Goal: Information Seeking & Learning: Find specific fact

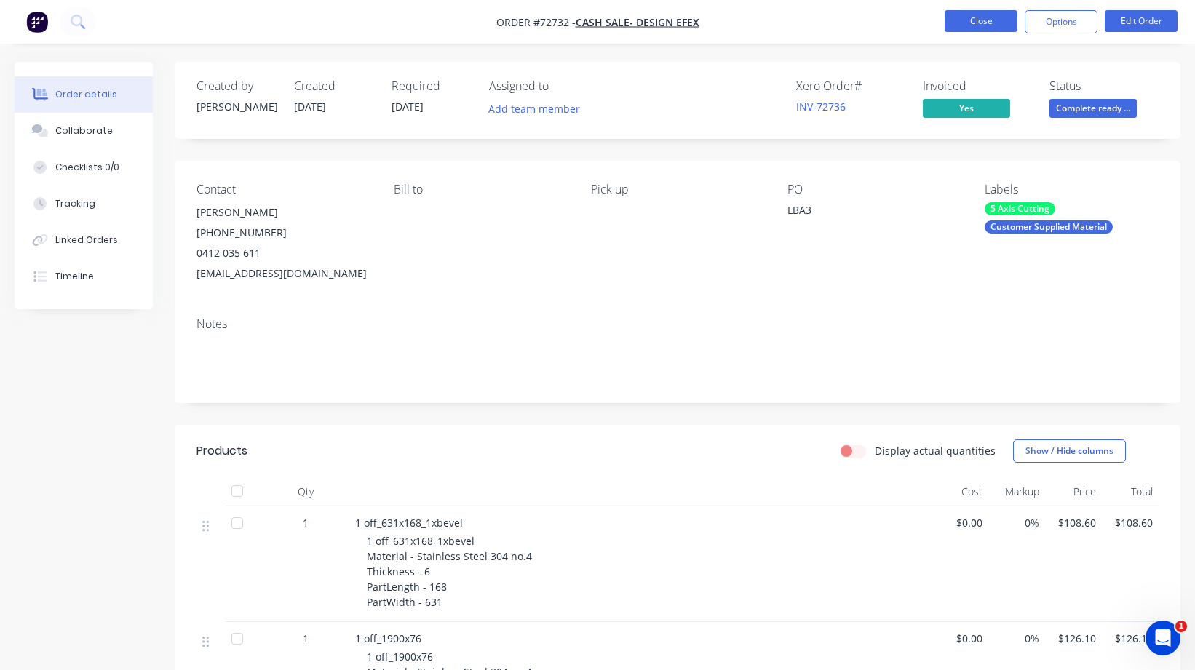
click at [977, 15] on button "Close" at bounding box center [980, 21] width 73 height 22
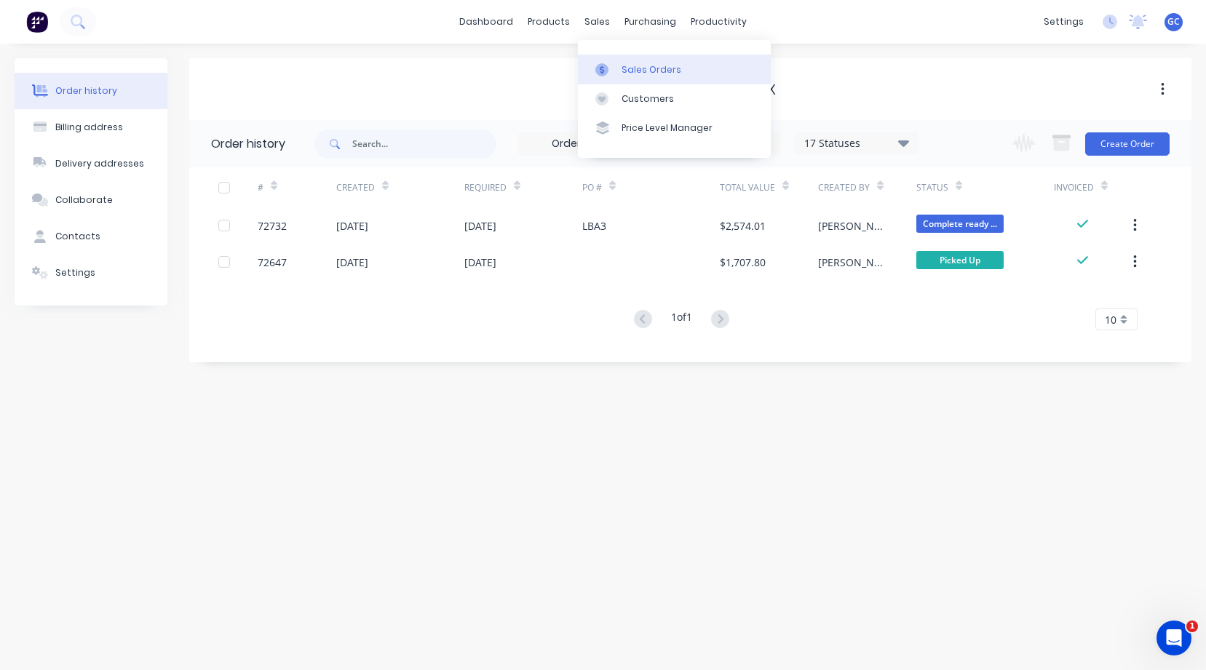
click at [647, 68] on div "Sales Orders" at bounding box center [651, 69] width 60 height 13
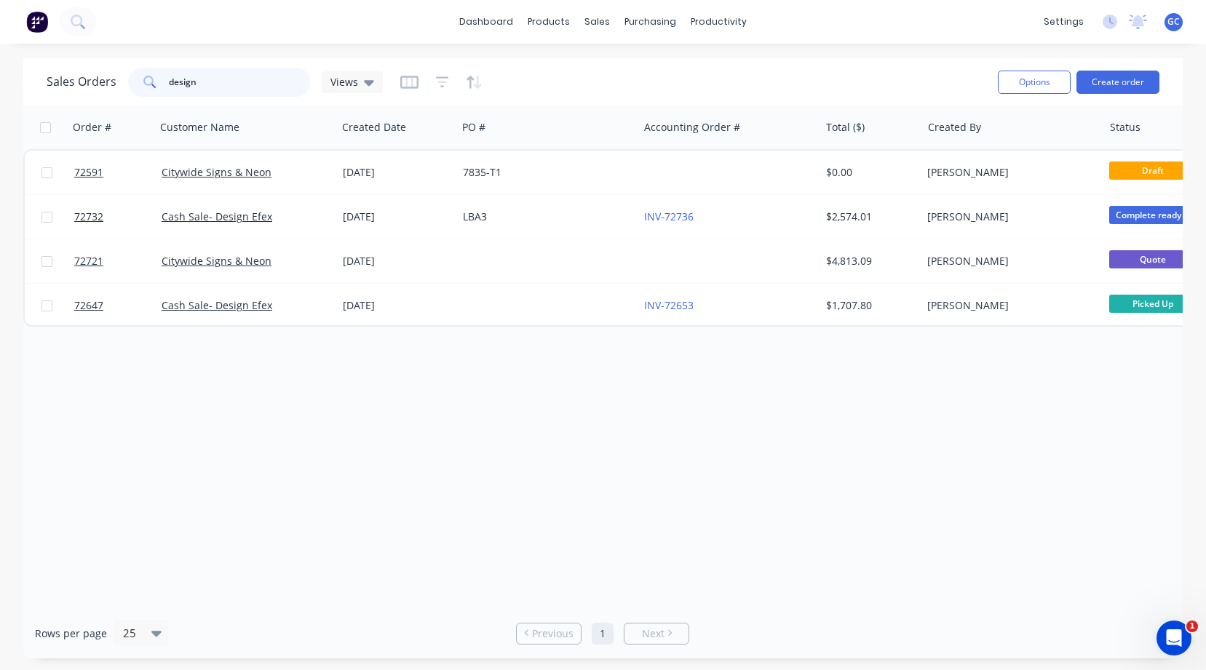
drag, startPoint x: 200, startPoint y: 80, endPoint x: 162, endPoint y: 82, distance: 37.9
click at [162, 82] on div "design" at bounding box center [219, 82] width 182 height 29
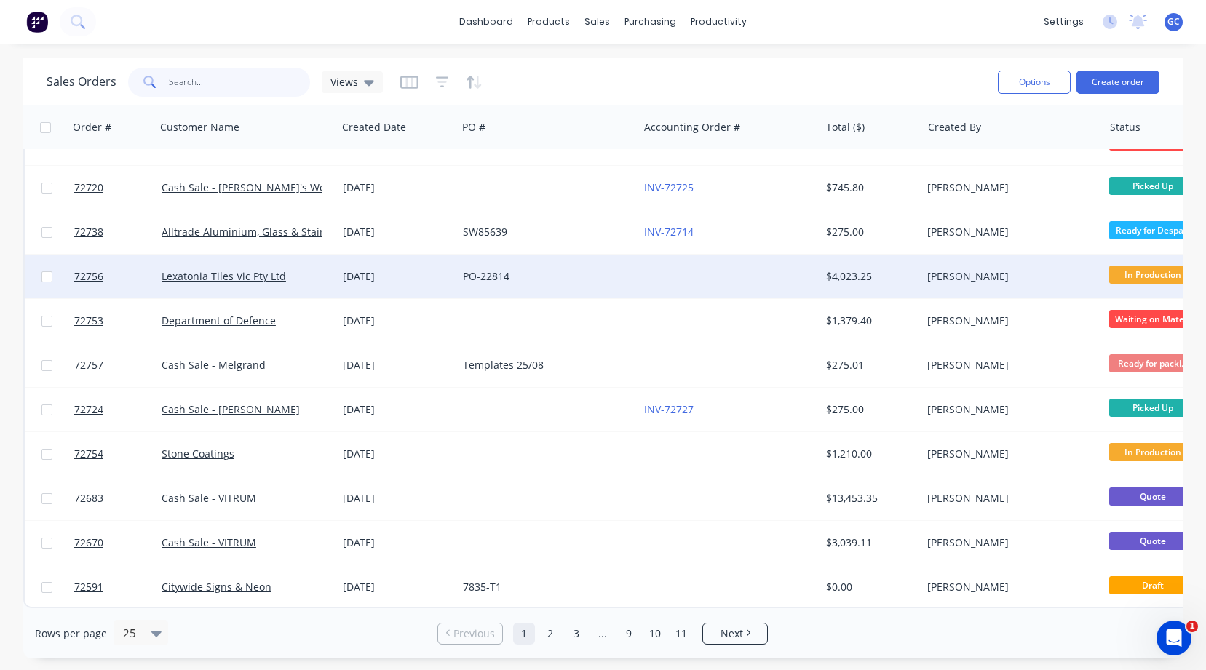
scroll to position [658, 0]
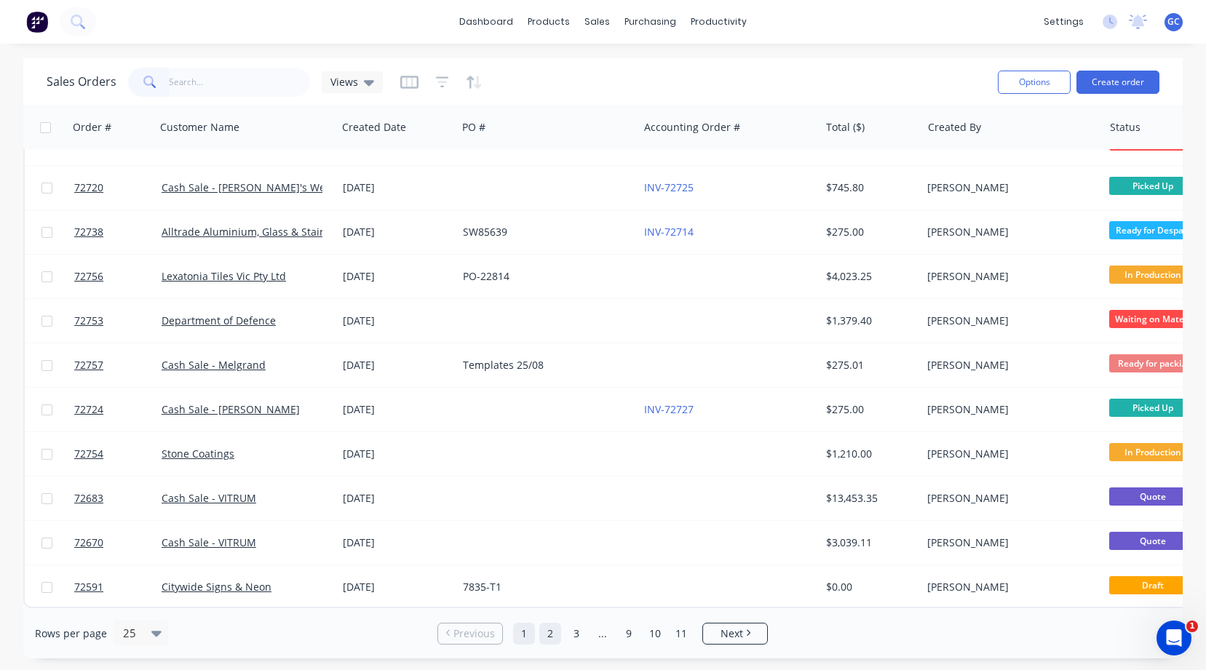
click at [549, 628] on link "2" at bounding box center [550, 634] width 22 height 22
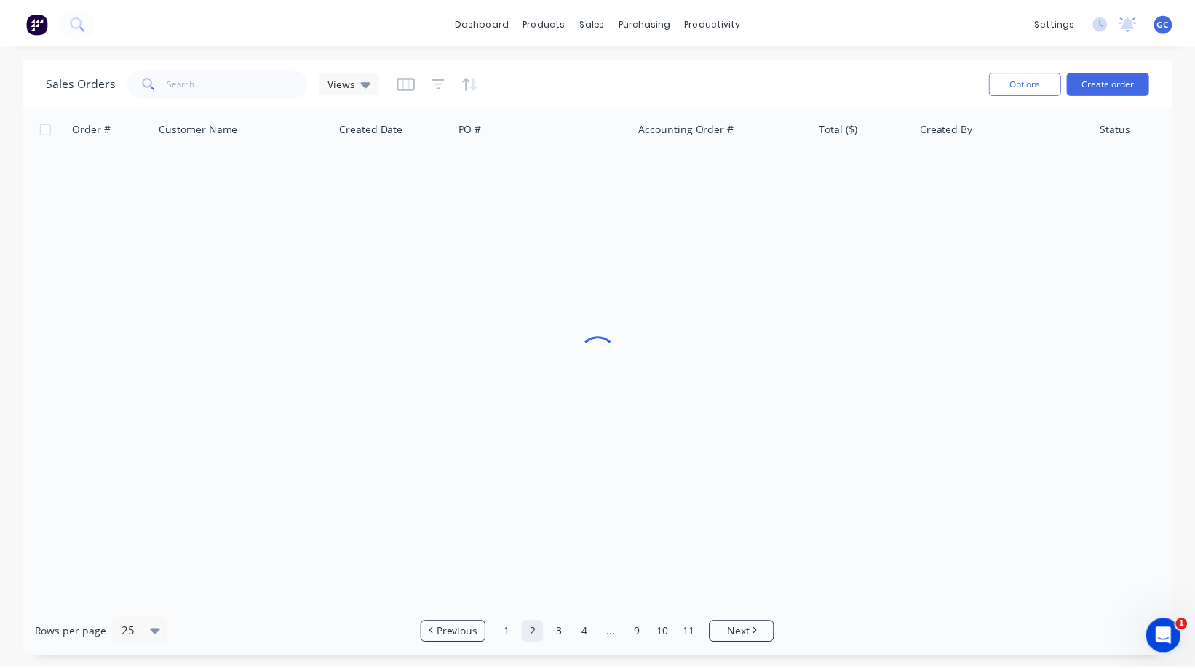
scroll to position [0, 0]
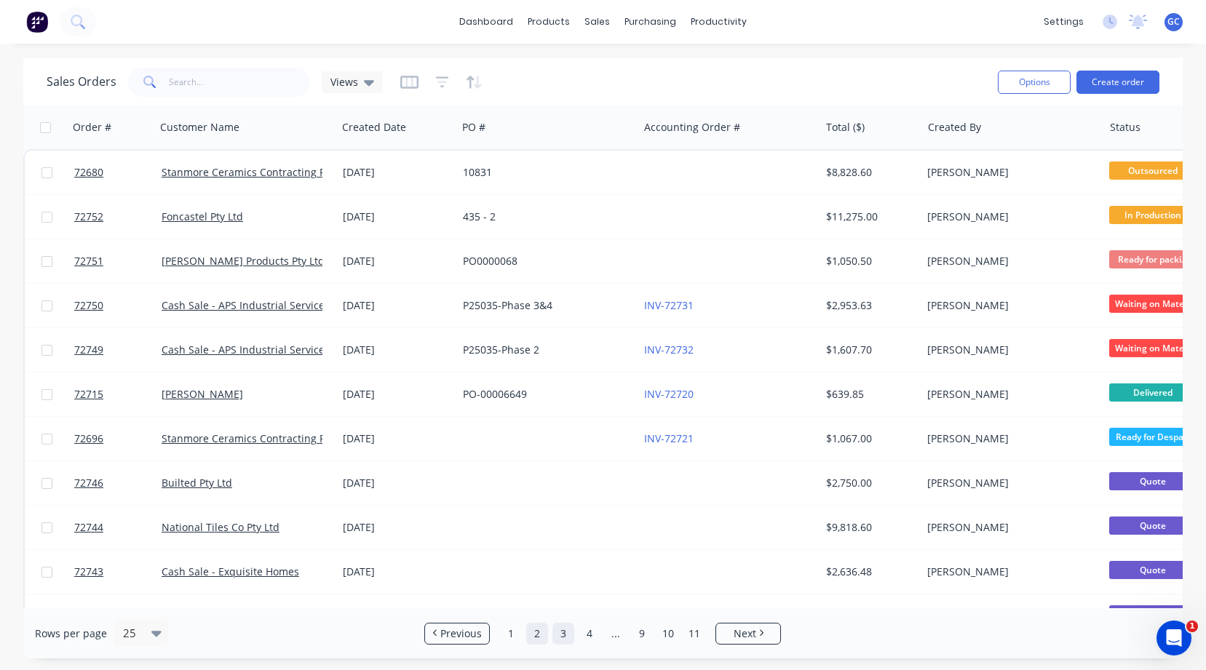
click at [563, 633] on link "3" at bounding box center [563, 634] width 22 height 22
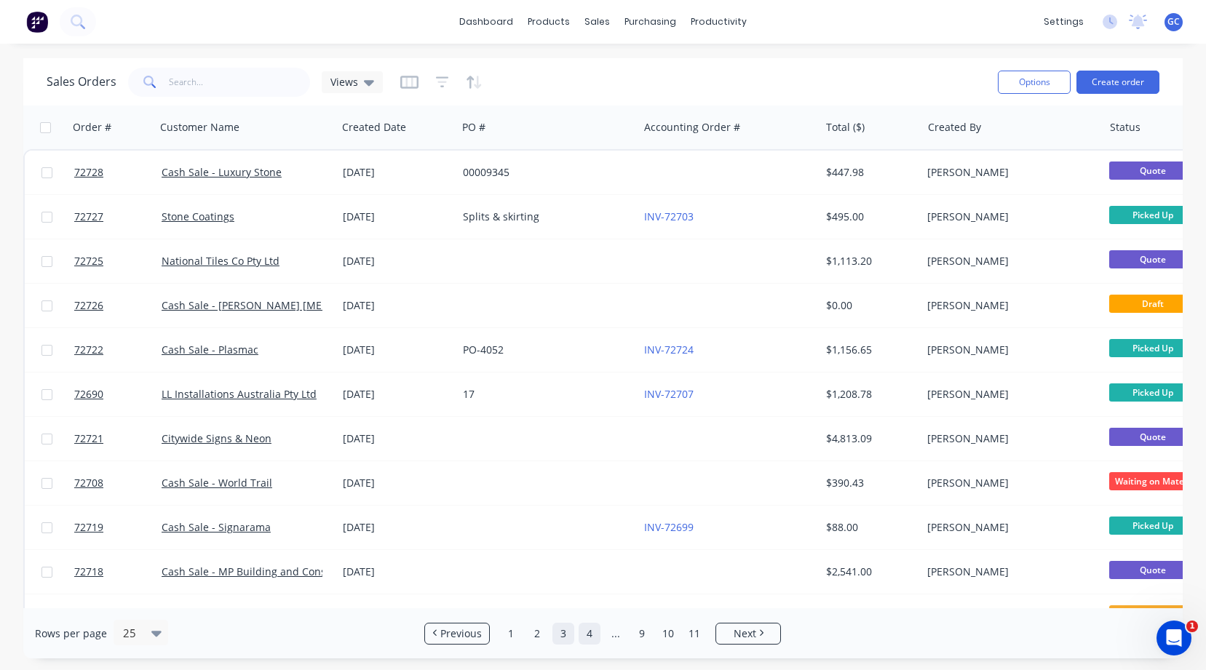
click at [590, 631] on link "4" at bounding box center [589, 634] width 22 height 22
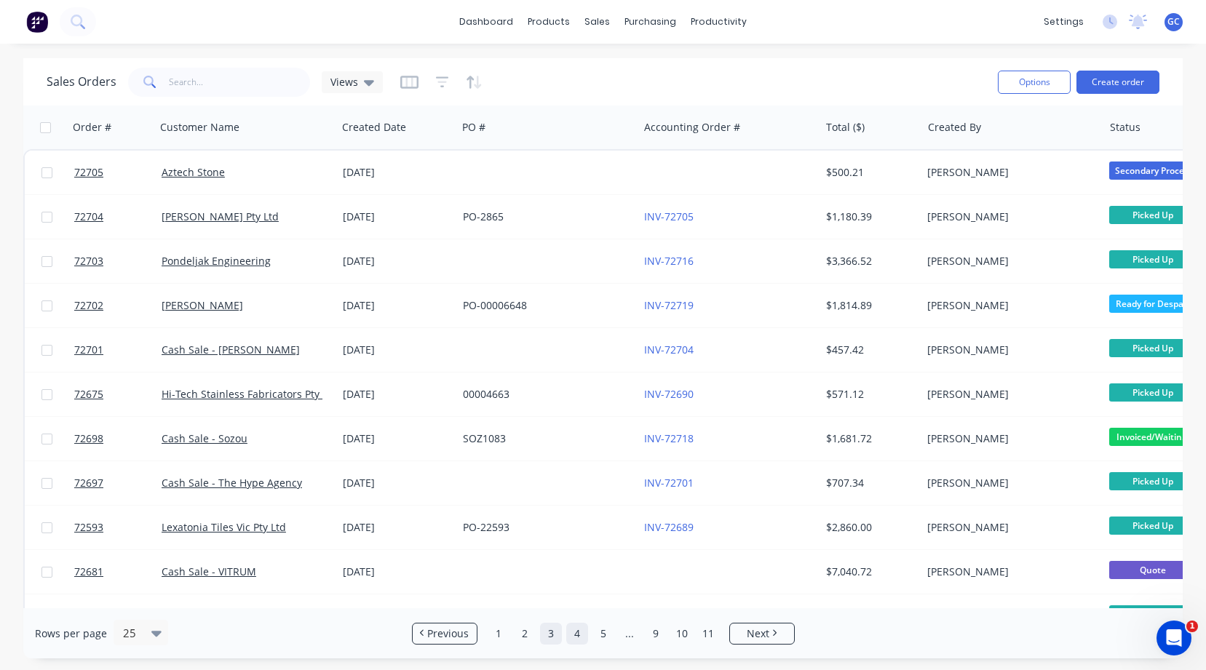
click at [552, 634] on link "3" at bounding box center [551, 634] width 22 height 22
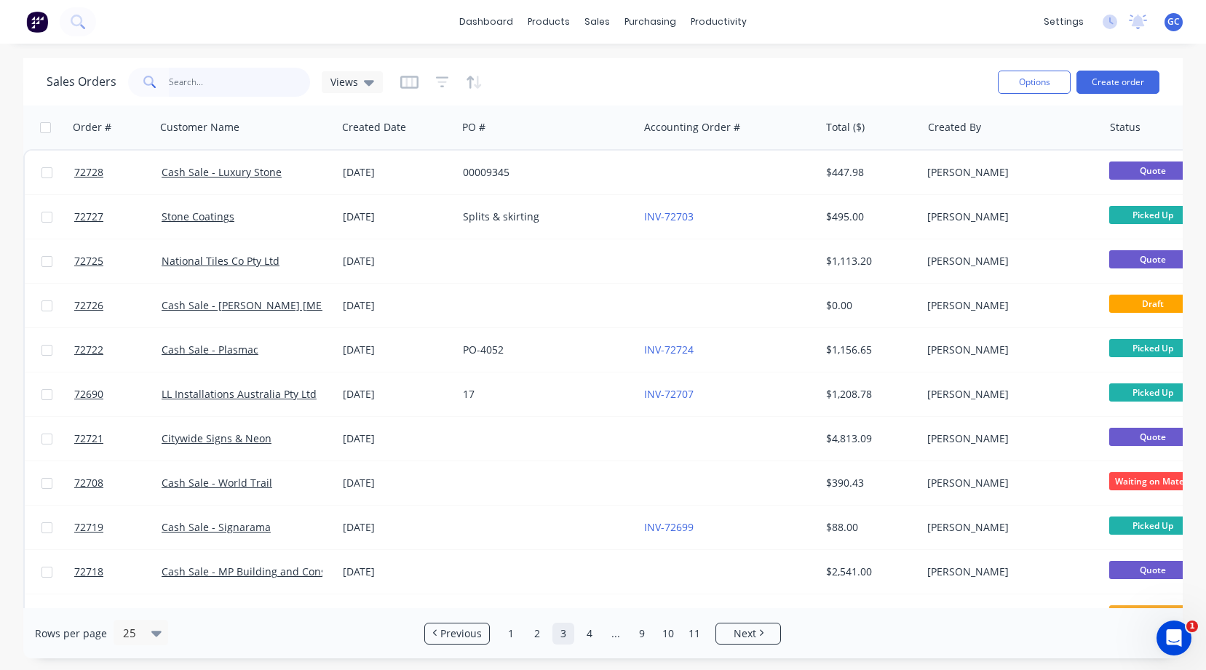
click at [173, 73] on input "text" at bounding box center [240, 82] width 142 height 29
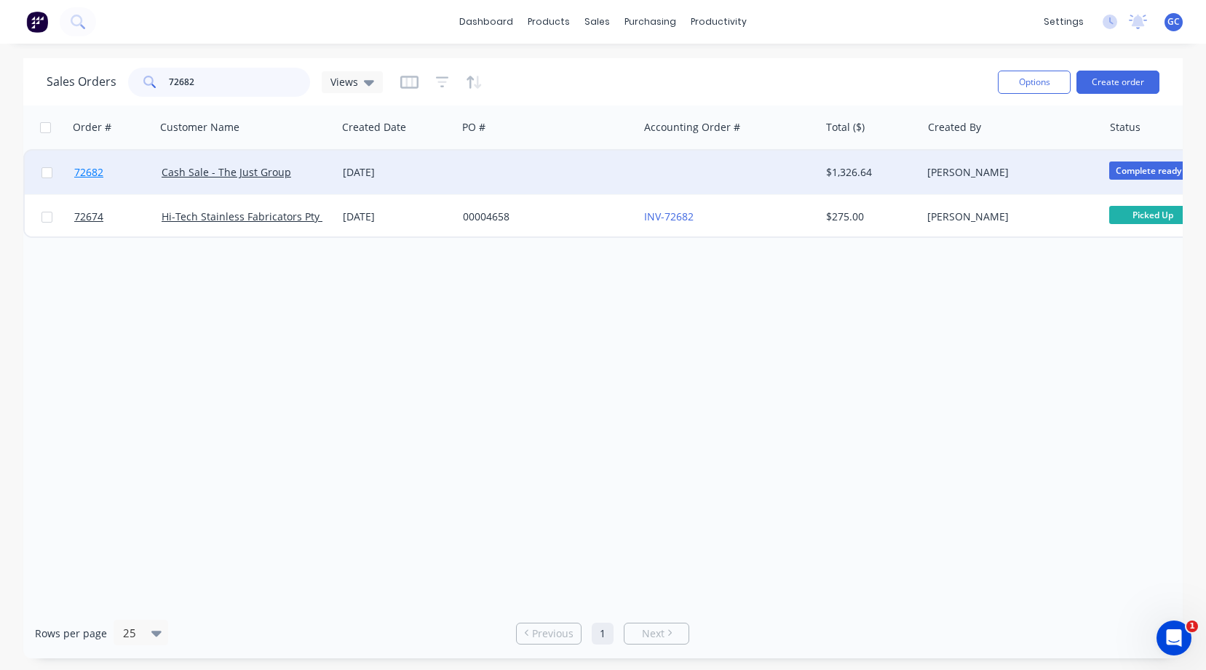
type input "72682"
click at [95, 170] on span "72682" at bounding box center [88, 172] width 29 height 15
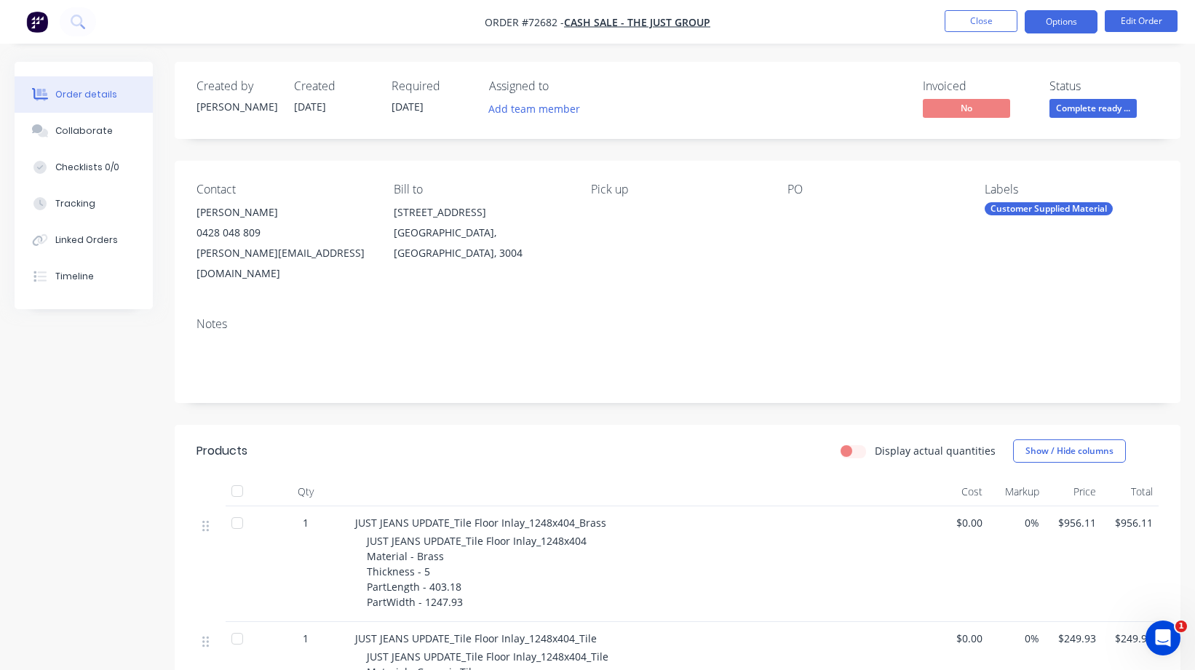
click at [1061, 22] on button "Options" at bounding box center [1061, 21] width 73 height 23
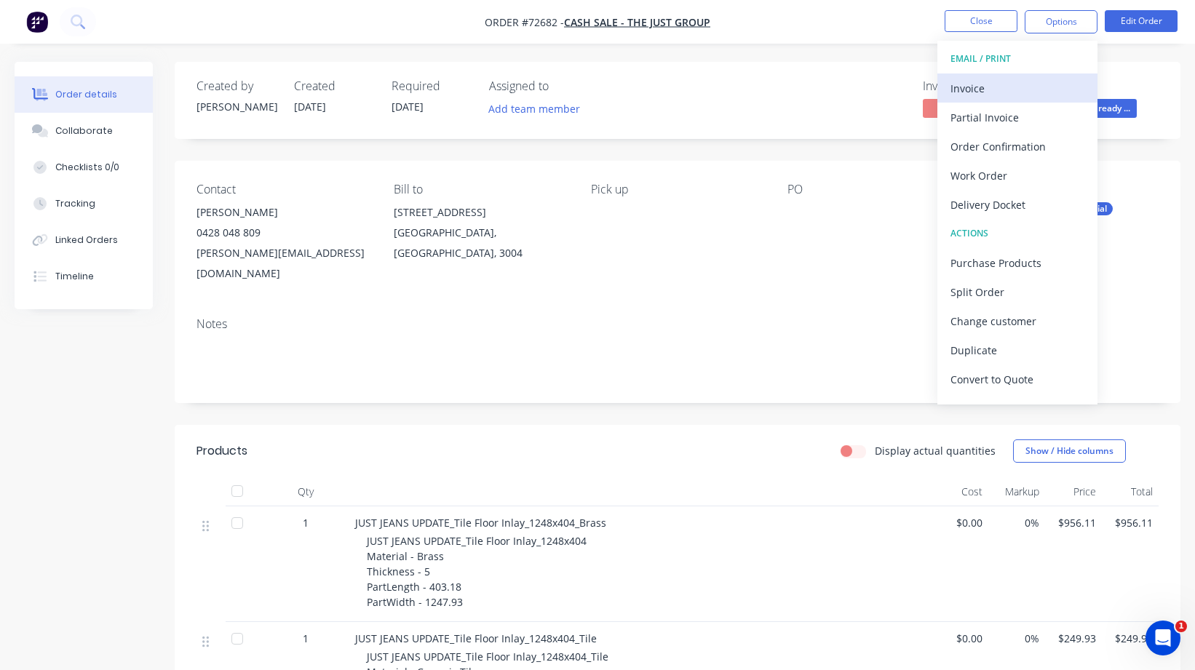
click at [971, 87] on div "Invoice" at bounding box center [1017, 88] width 134 height 21
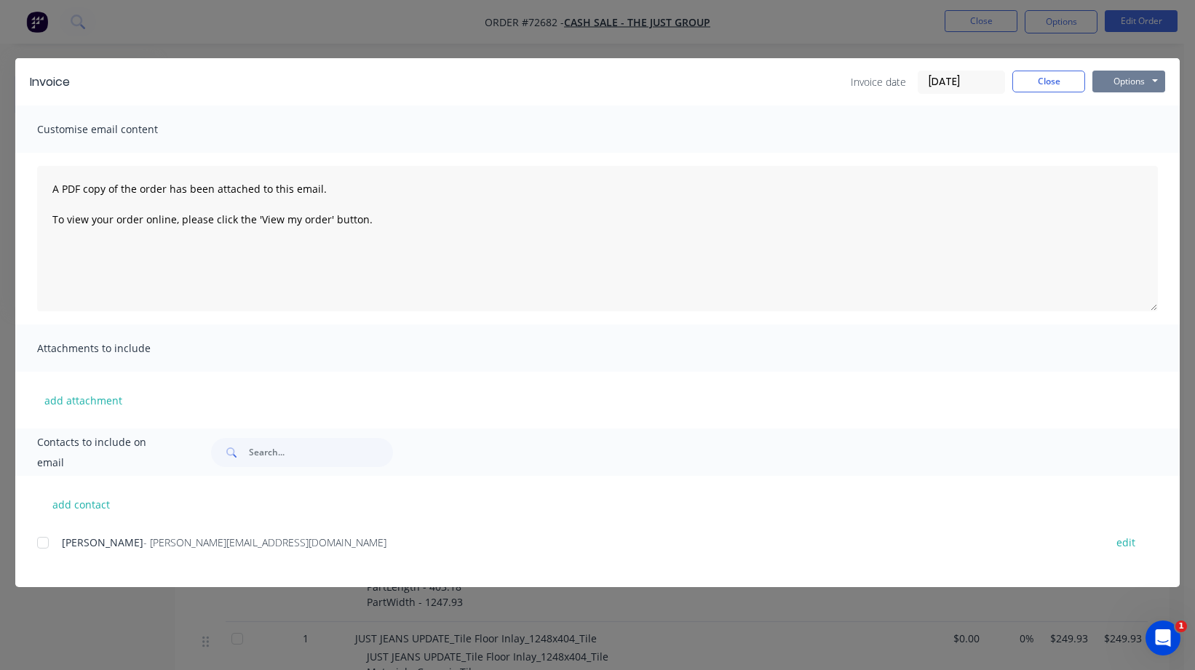
click at [1156, 79] on button "Options" at bounding box center [1128, 82] width 73 height 22
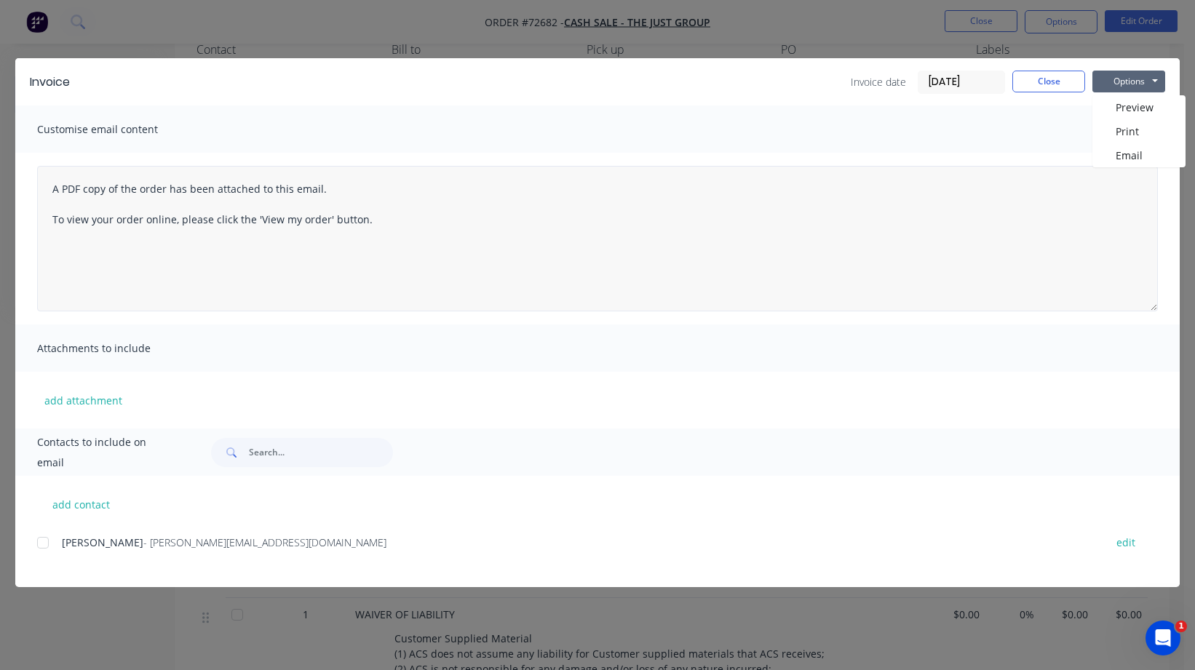
scroll to position [146, 0]
click at [1043, 80] on button "Close" at bounding box center [1048, 82] width 73 height 22
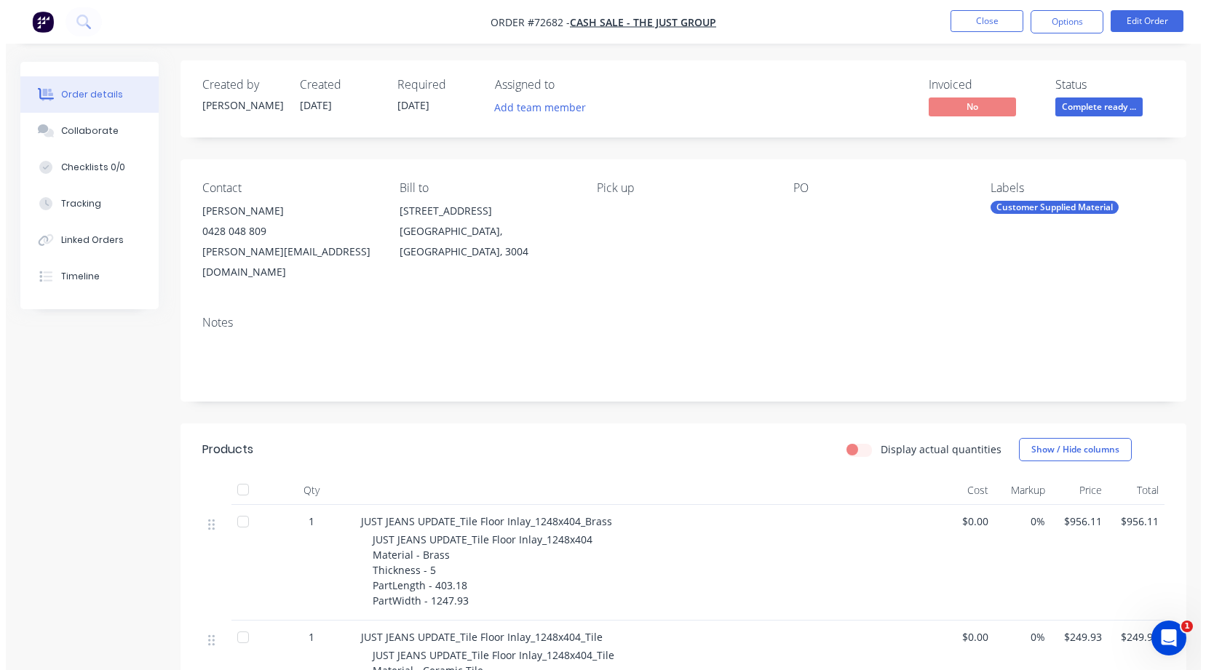
scroll to position [0, 0]
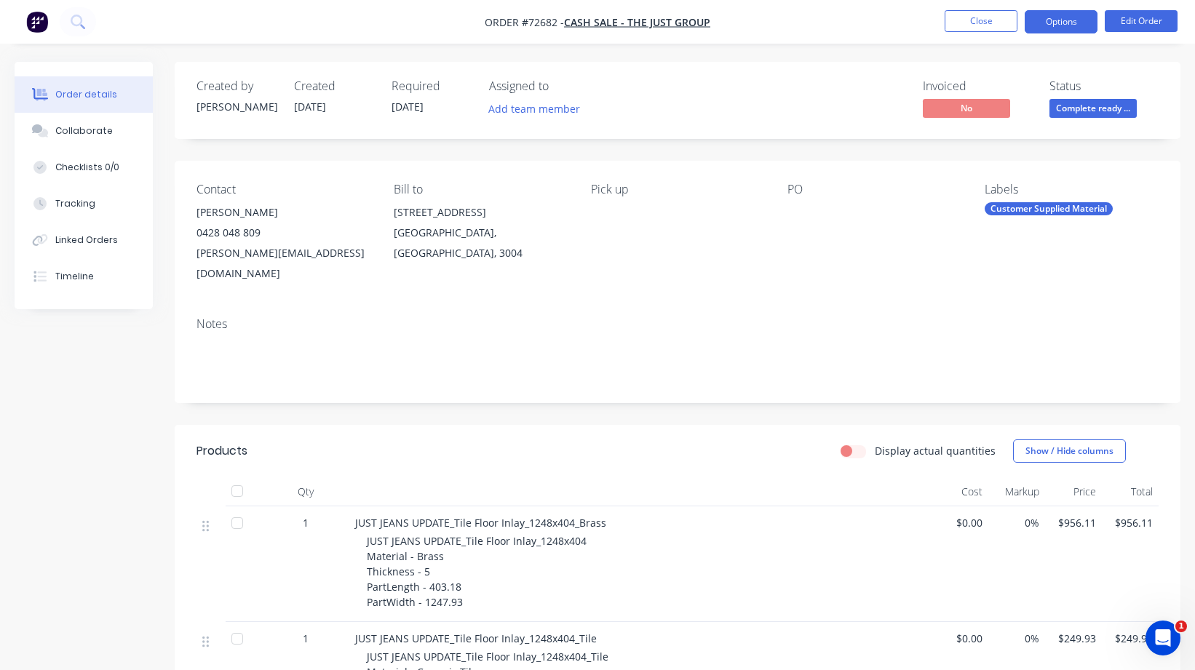
click at [1064, 22] on button "Options" at bounding box center [1061, 21] width 73 height 23
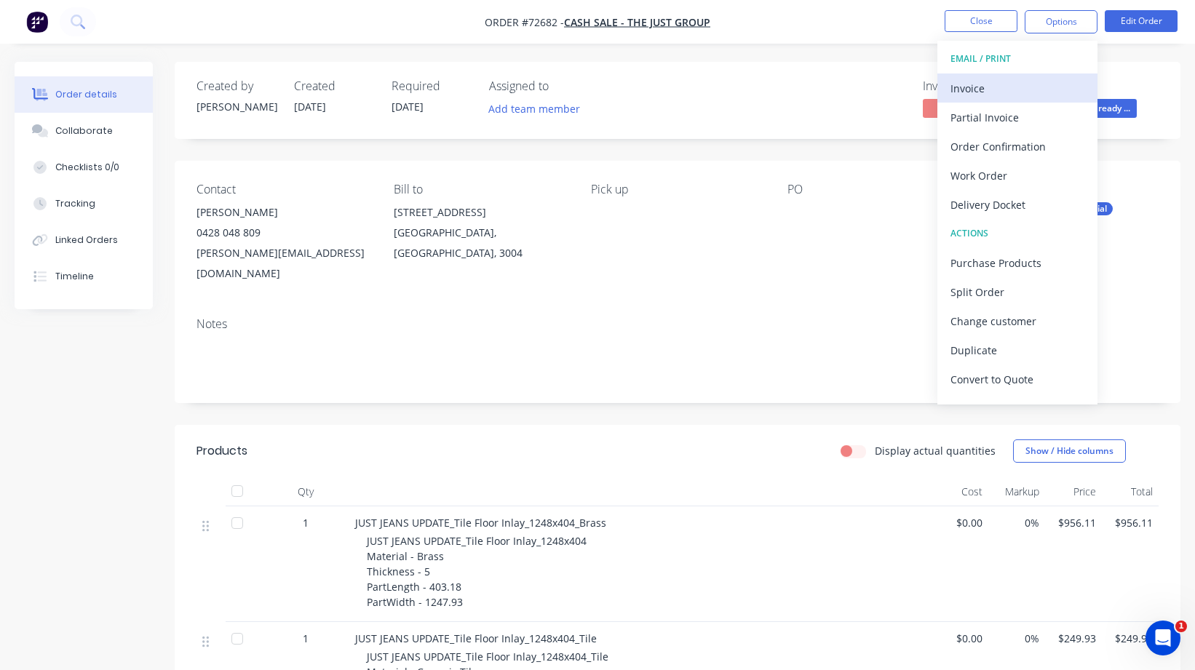
click at [974, 89] on div "Invoice" at bounding box center [1017, 88] width 134 height 21
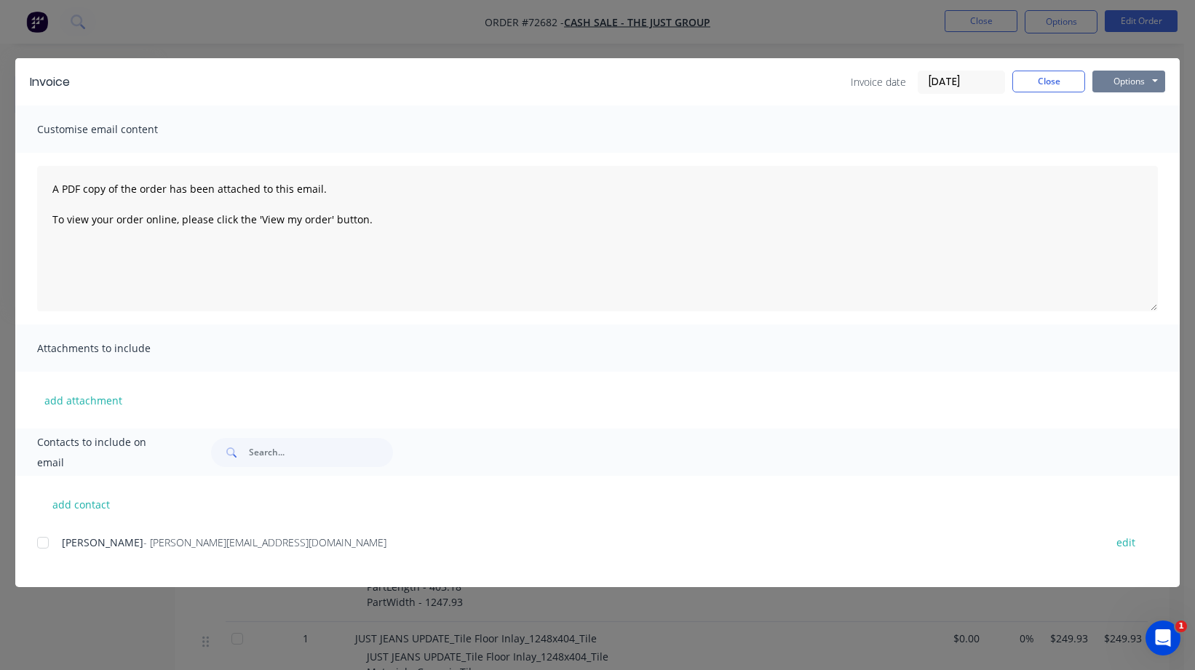
click at [1156, 79] on button "Options" at bounding box center [1128, 82] width 73 height 22
click at [1125, 130] on button "Print" at bounding box center [1138, 131] width 93 height 24
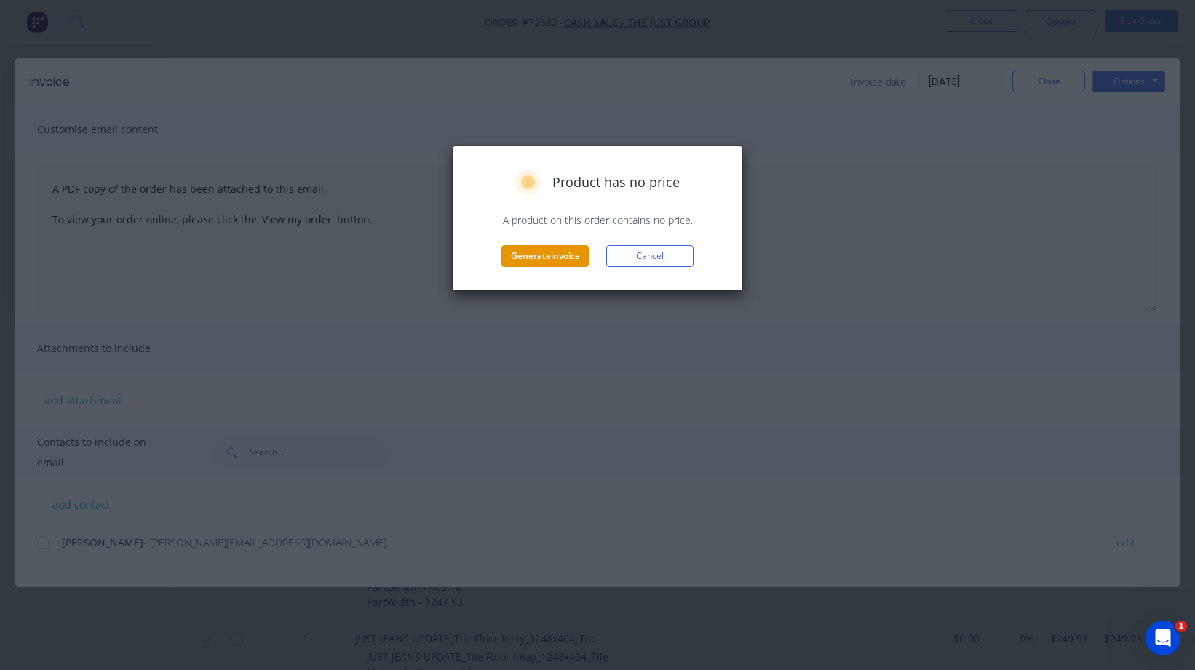
click at [563, 255] on button "Generate invoice" at bounding box center [544, 256] width 87 height 22
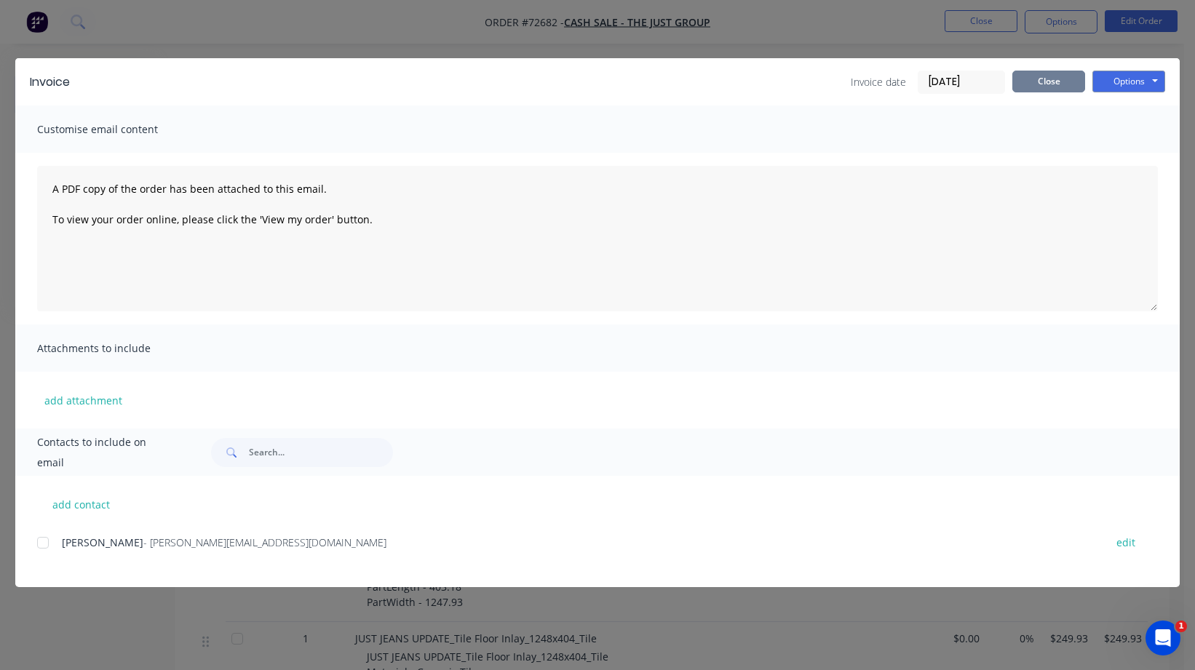
click at [1051, 79] on button "Close" at bounding box center [1048, 82] width 73 height 22
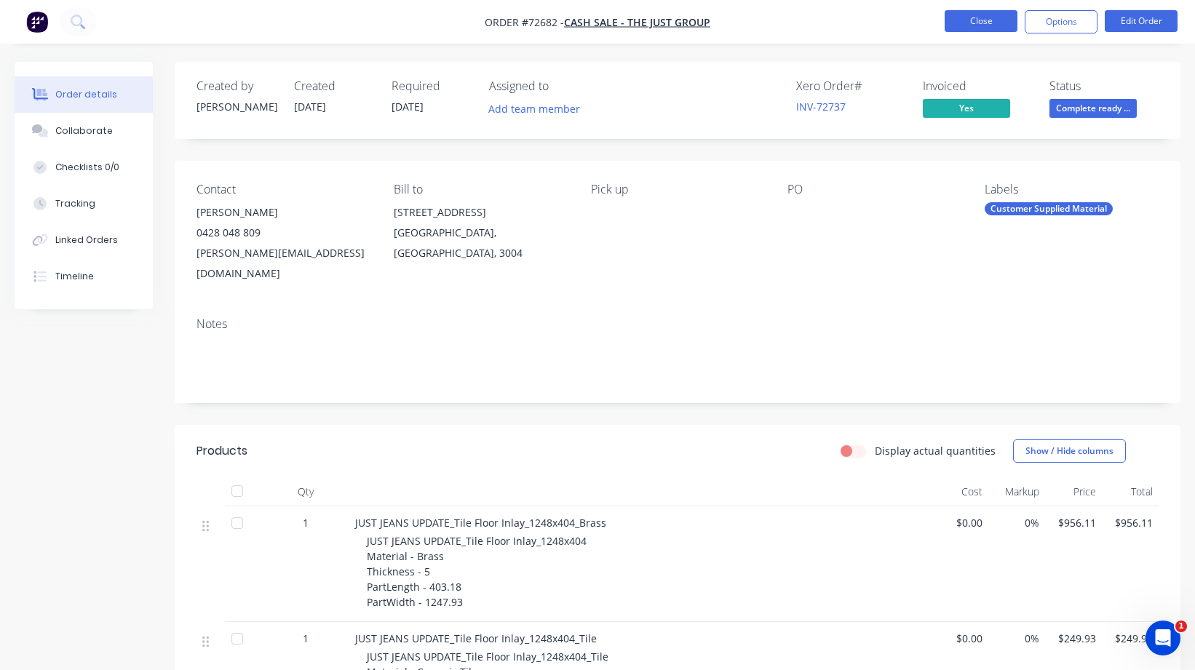
click at [990, 21] on button "Close" at bounding box center [980, 21] width 73 height 22
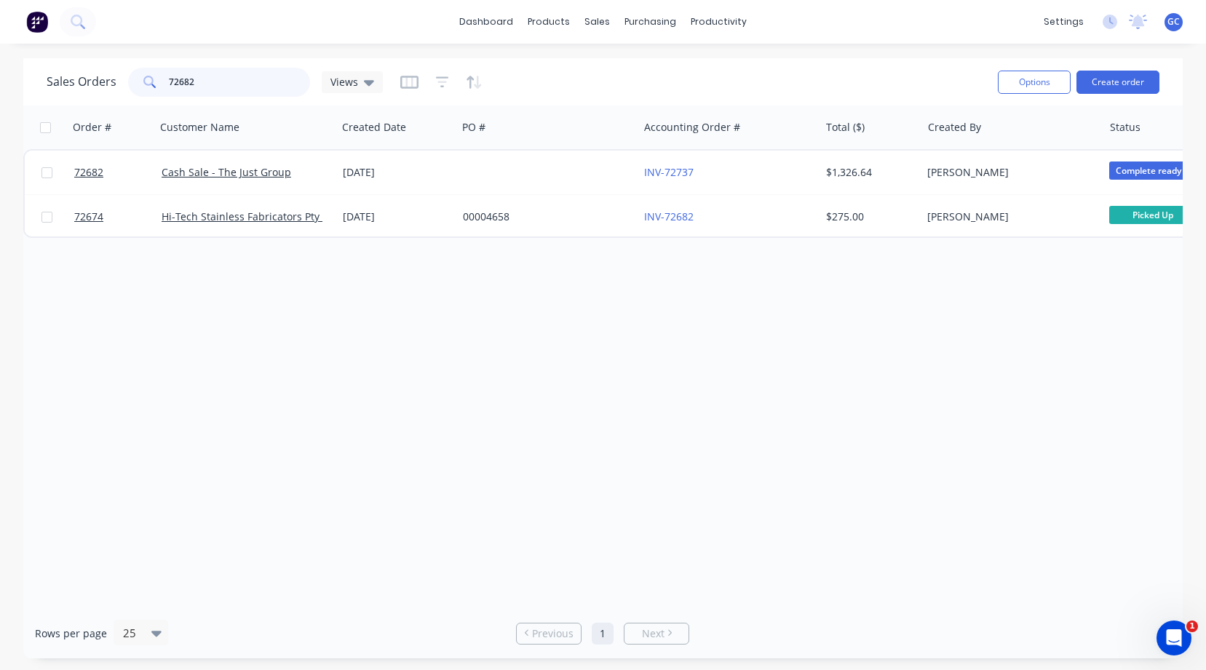
drag, startPoint x: 204, startPoint y: 80, endPoint x: 159, endPoint y: 80, distance: 45.1
click at [159, 80] on div "72682" at bounding box center [219, 82] width 182 height 29
type input "72734"
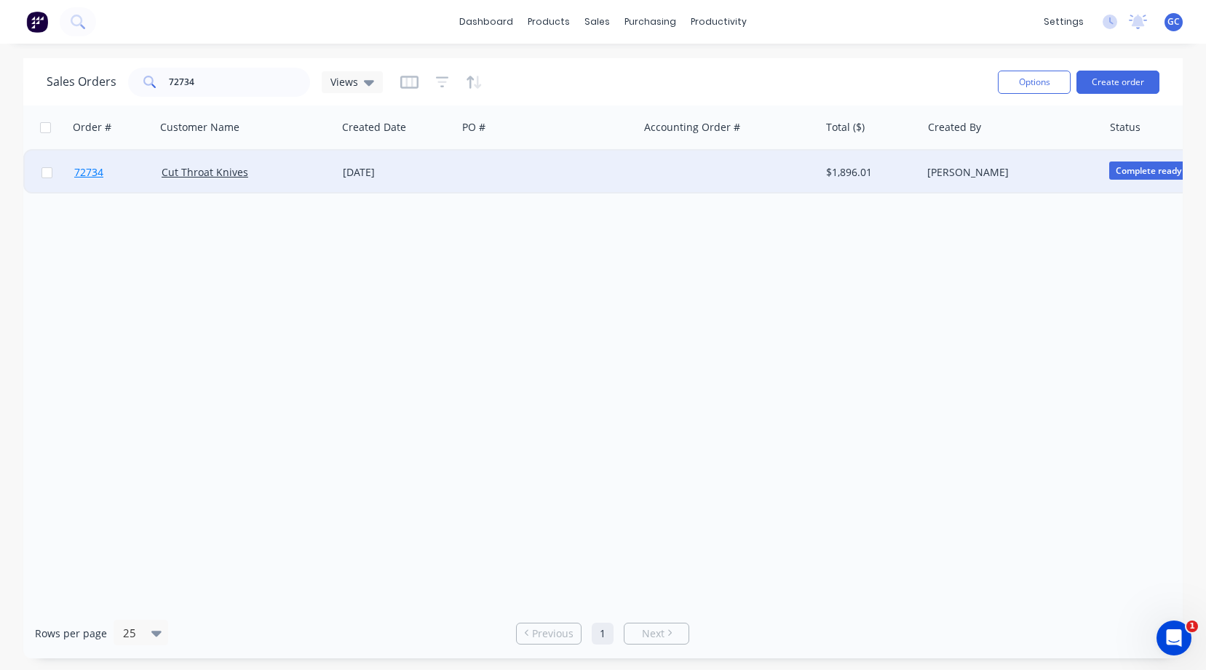
click at [85, 171] on span "72734" at bounding box center [88, 172] width 29 height 15
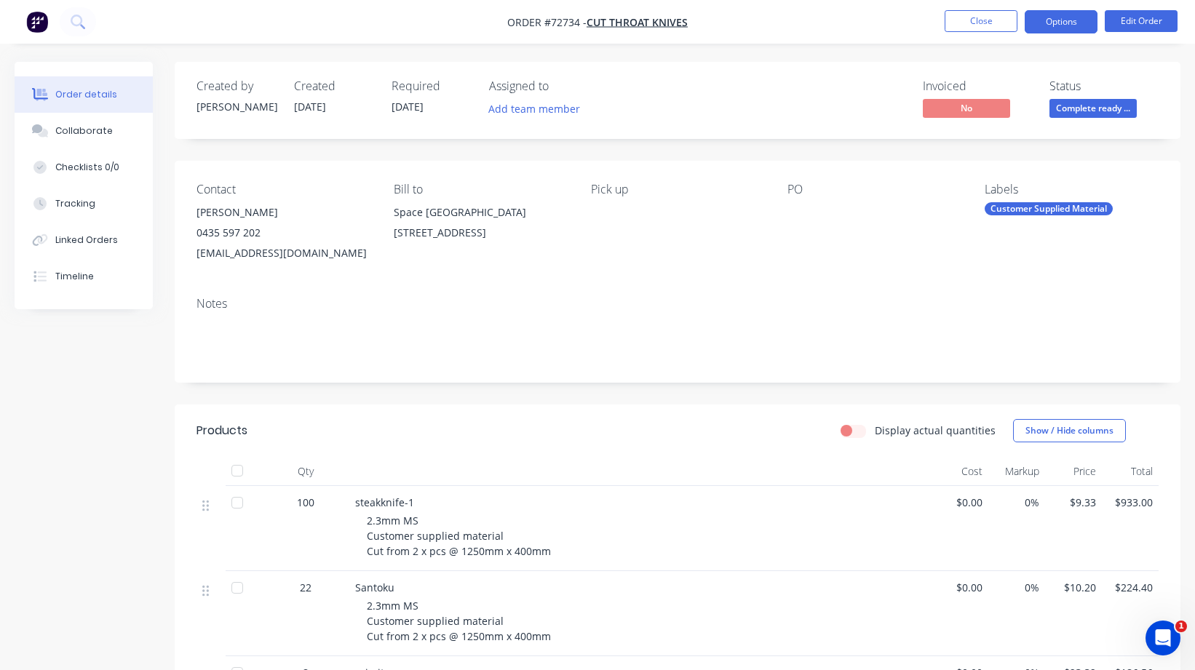
click at [1064, 20] on button "Options" at bounding box center [1061, 21] width 73 height 23
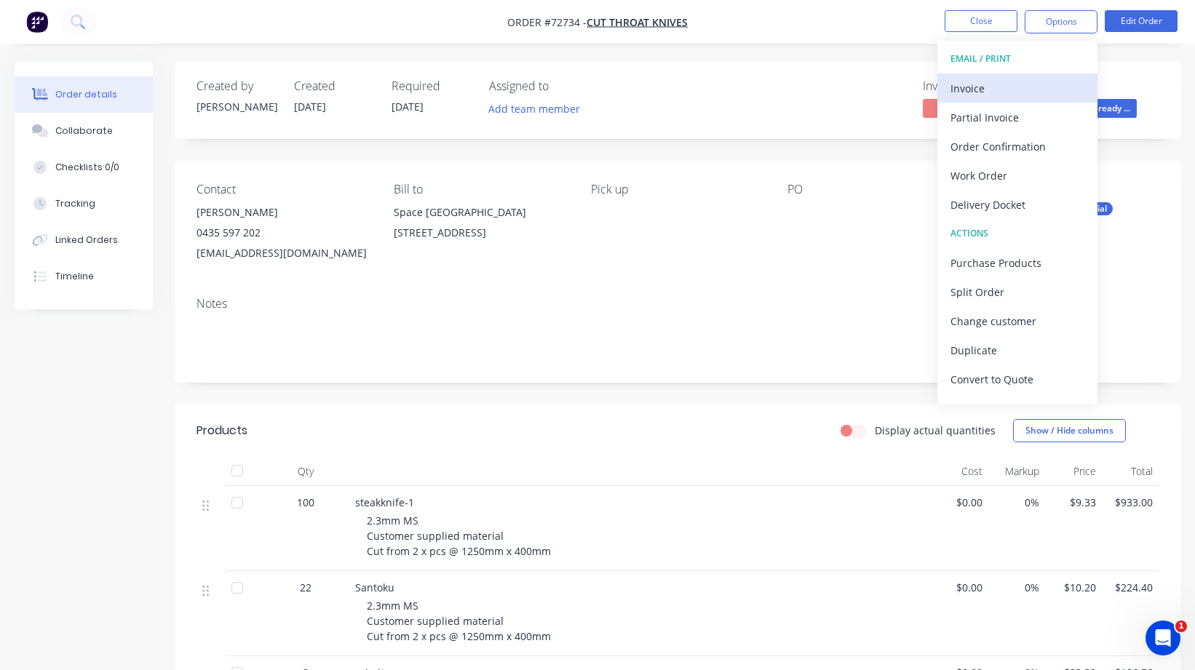
click at [974, 88] on div "Invoice" at bounding box center [1017, 88] width 134 height 21
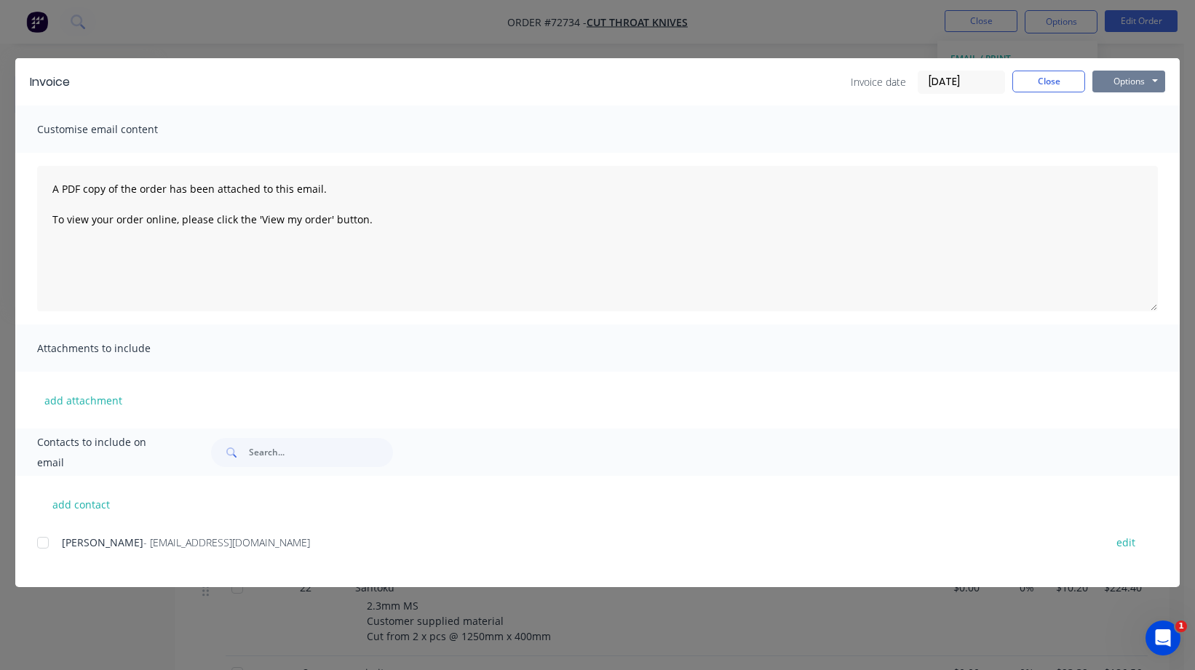
click at [1155, 79] on button "Options" at bounding box center [1128, 82] width 73 height 22
click at [1128, 130] on button "Print" at bounding box center [1138, 131] width 93 height 24
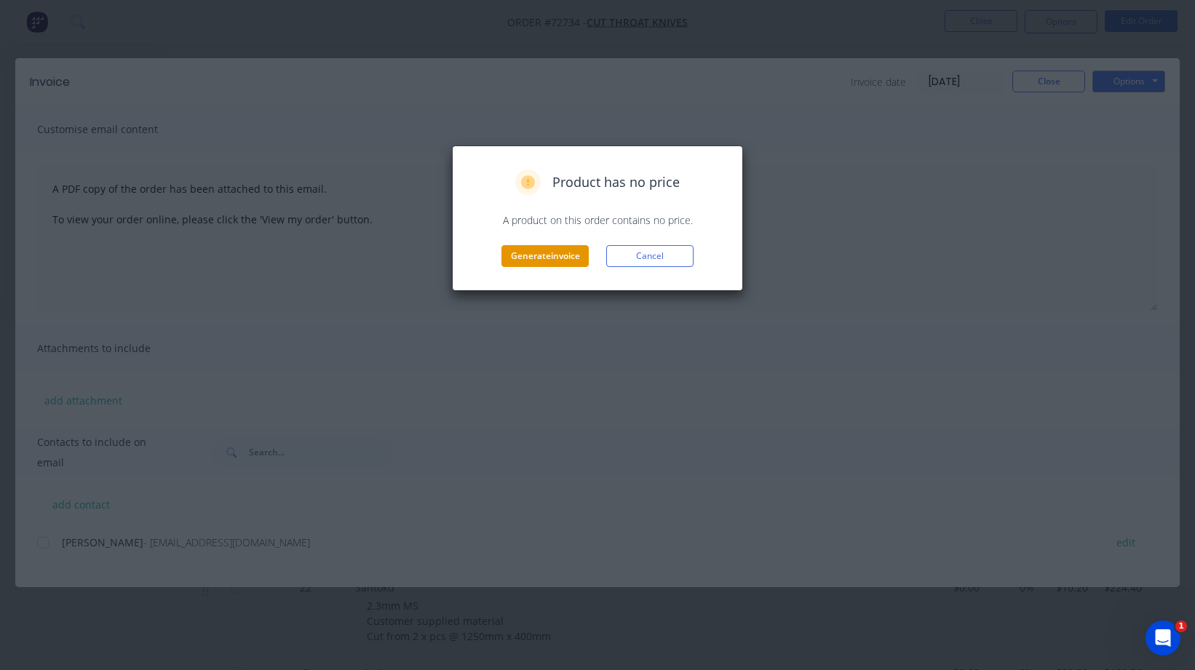
click at [541, 256] on button "Generate invoice" at bounding box center [544, 256] width 87 height 22
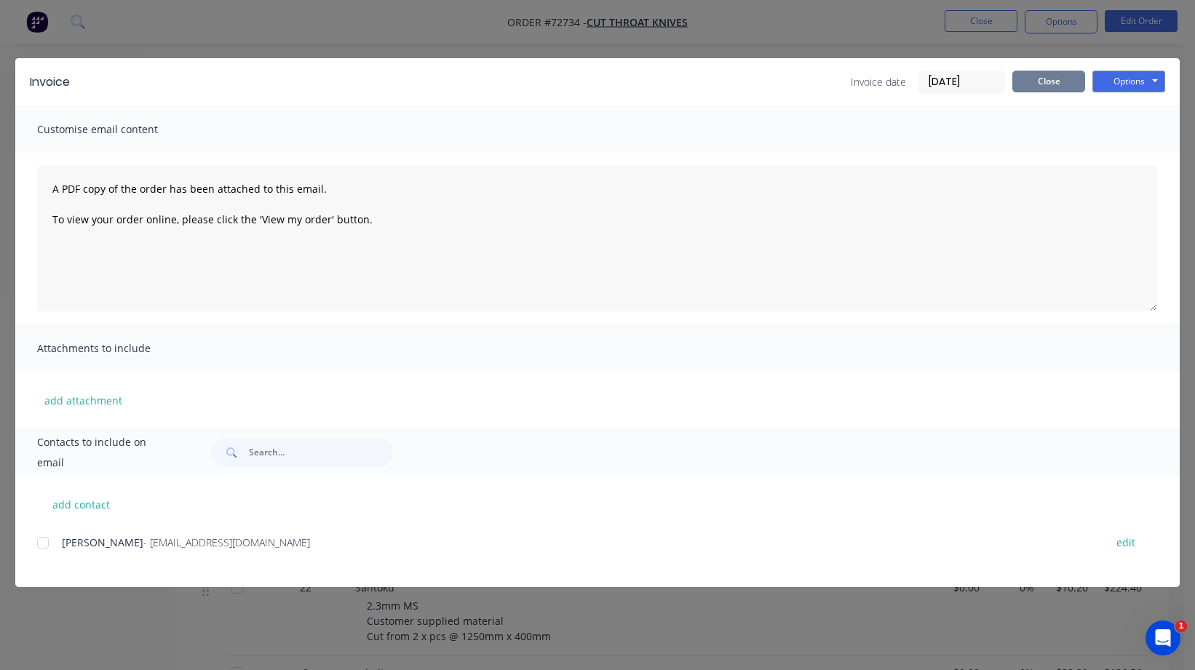
click at [1044, 80] on button "Close" at bounding box center [1048, 82] width 73 height 22
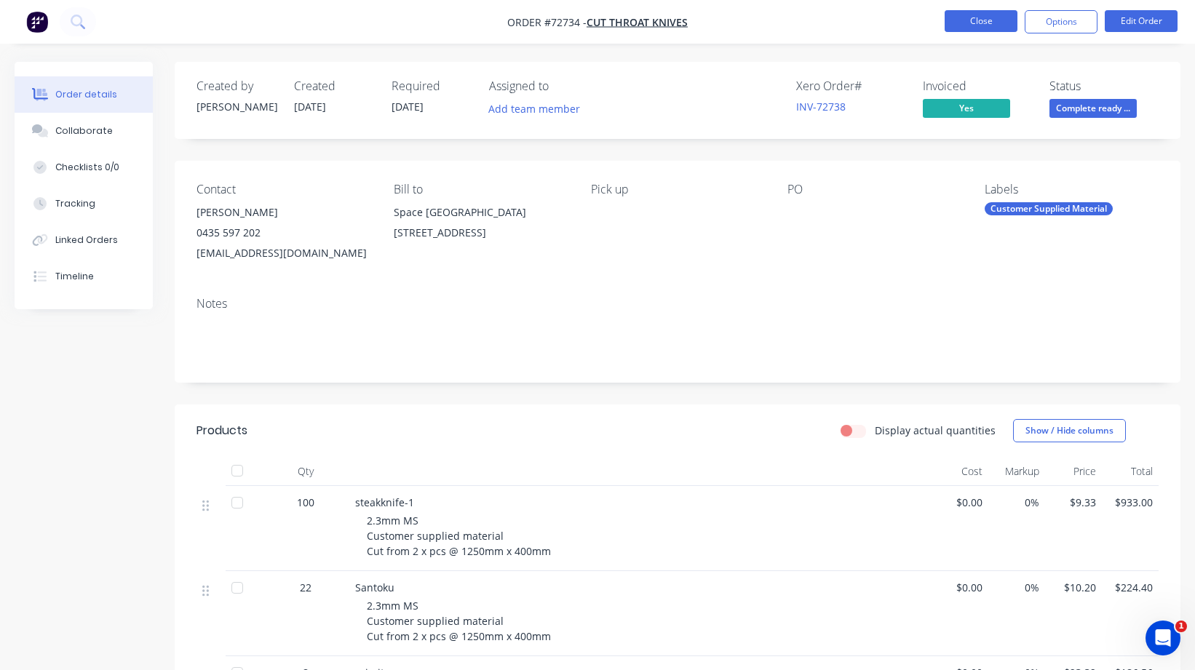
click at [982, 20] on button "Close" at bounding box center [980, 21] width 73 height 22
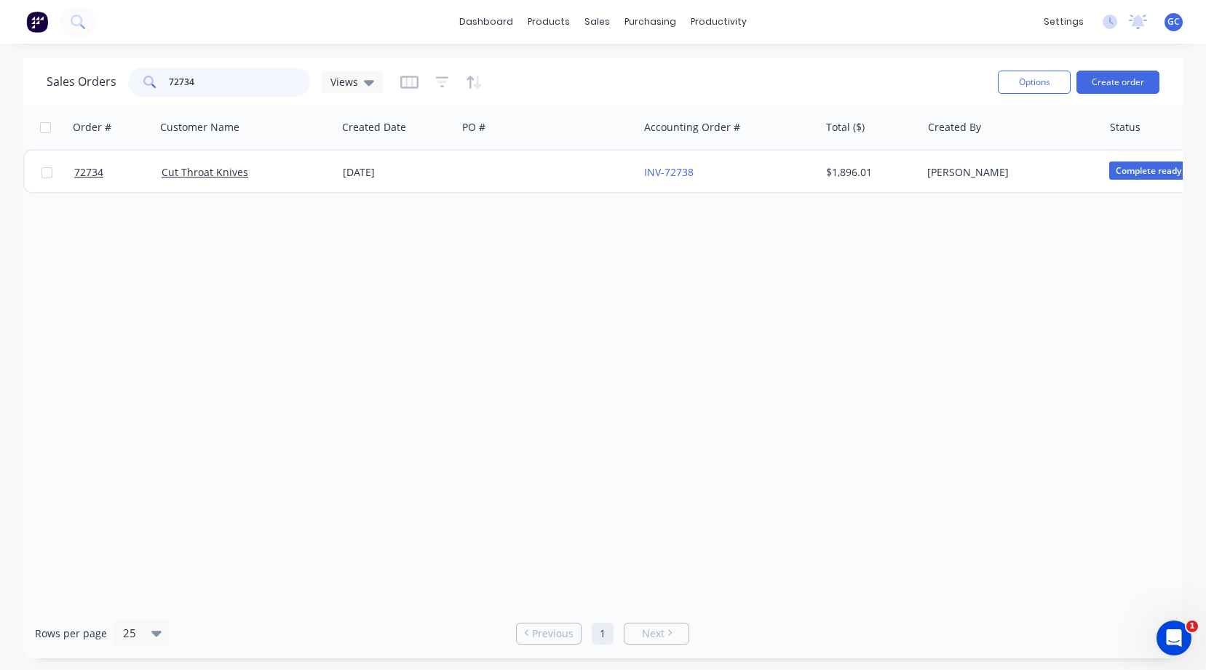
drag, startPoint x: 203, startPoint y: 80, endPoint x: 154, endPoint y: 78, distance: 48.8
click at [154, 78] on div "72734" at bounding box center [219, 82] width 182 height 29
type input "72734"
click at [400, 71] on button "button" at bounding box center [409, 82] width 18 height 23
click at [272, 88] on input "72734" at bounding box center [240, 82] width 142 height 29
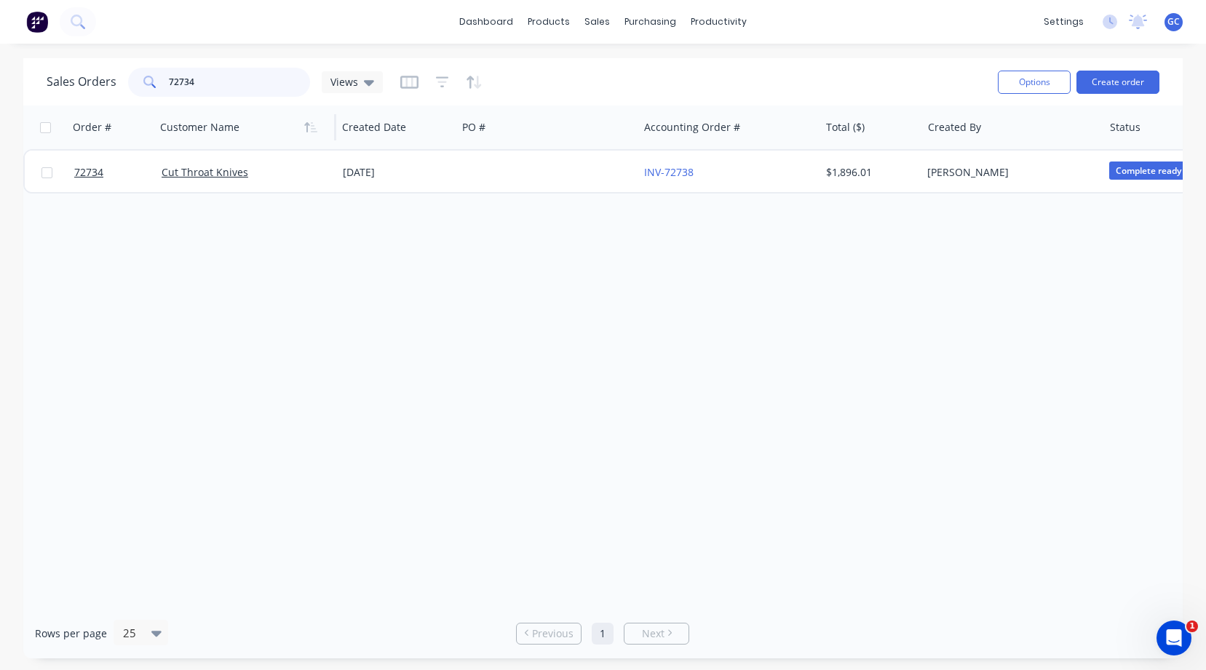
drag, startPoint x: 202, startPoint y: 79, endPoint x: 173, endPoint y: 122, distance: 51.5
click at [161, 77] on div "72734" at bounding box center [219, 82] width 182 height 29
drag, startPoint x: 186, startPoint y: 79, endPoint x: 228, endPoint y: 135, distance: 70.0
click at [141, 80] on div "72734" at bounding box center [219, 82] width 182 height 29
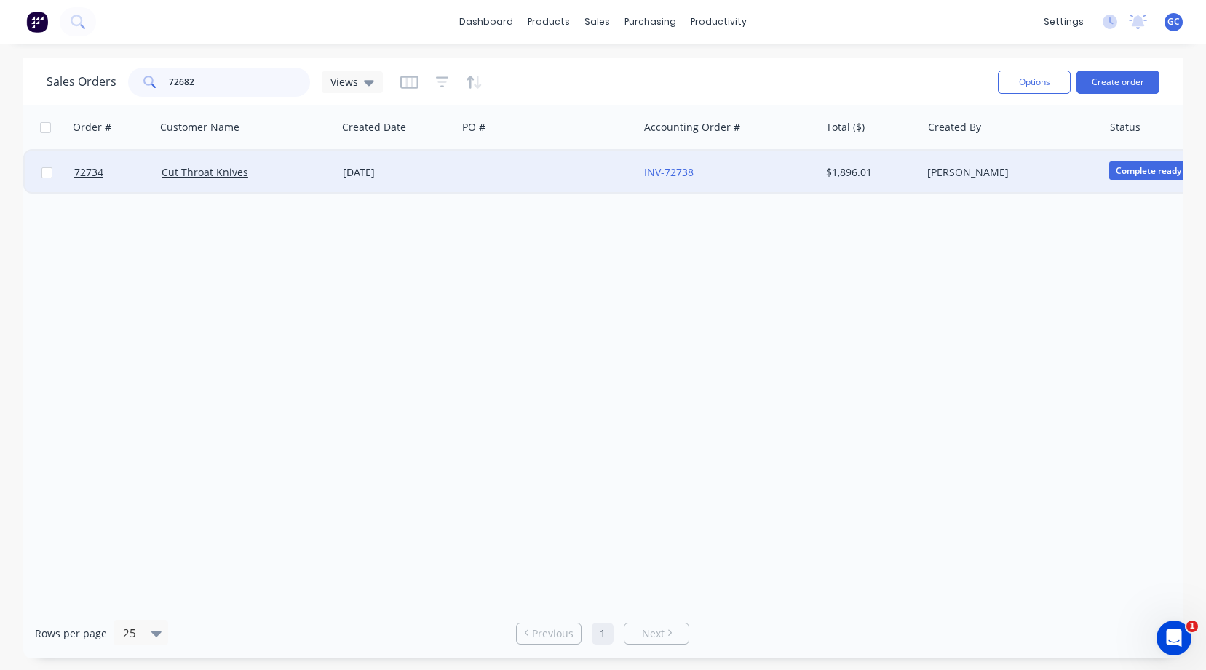
type input "72682"
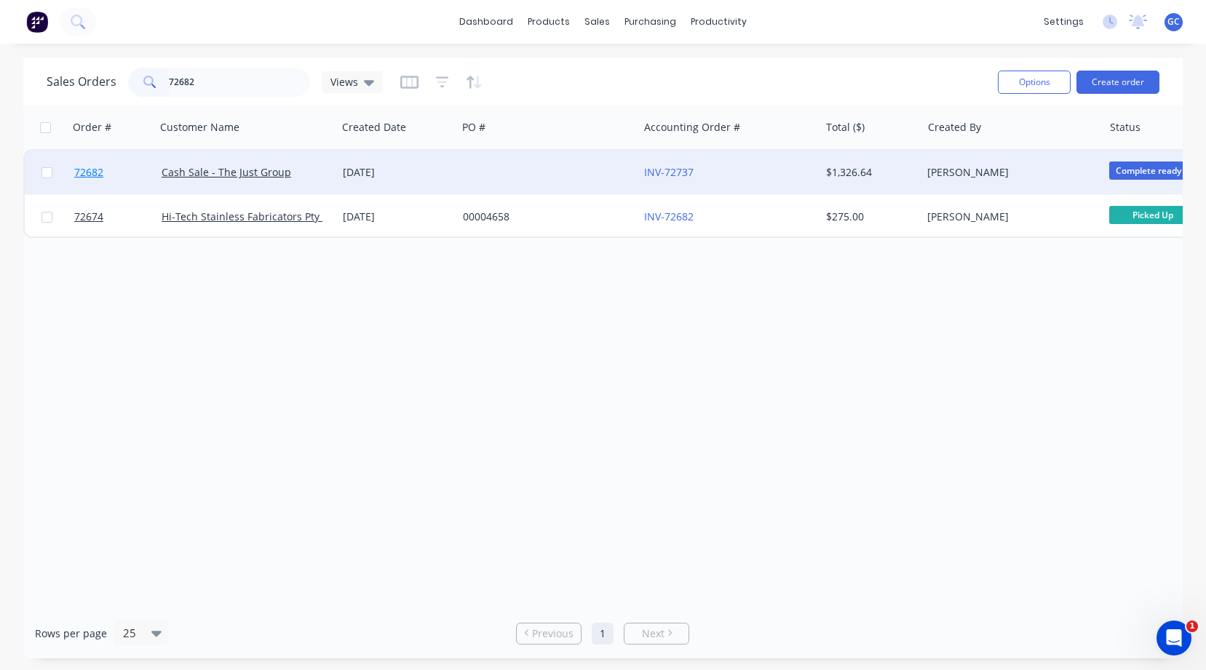
click at [88, 172] on span "72682" at bounding box center [88, 172] width 29 height 15
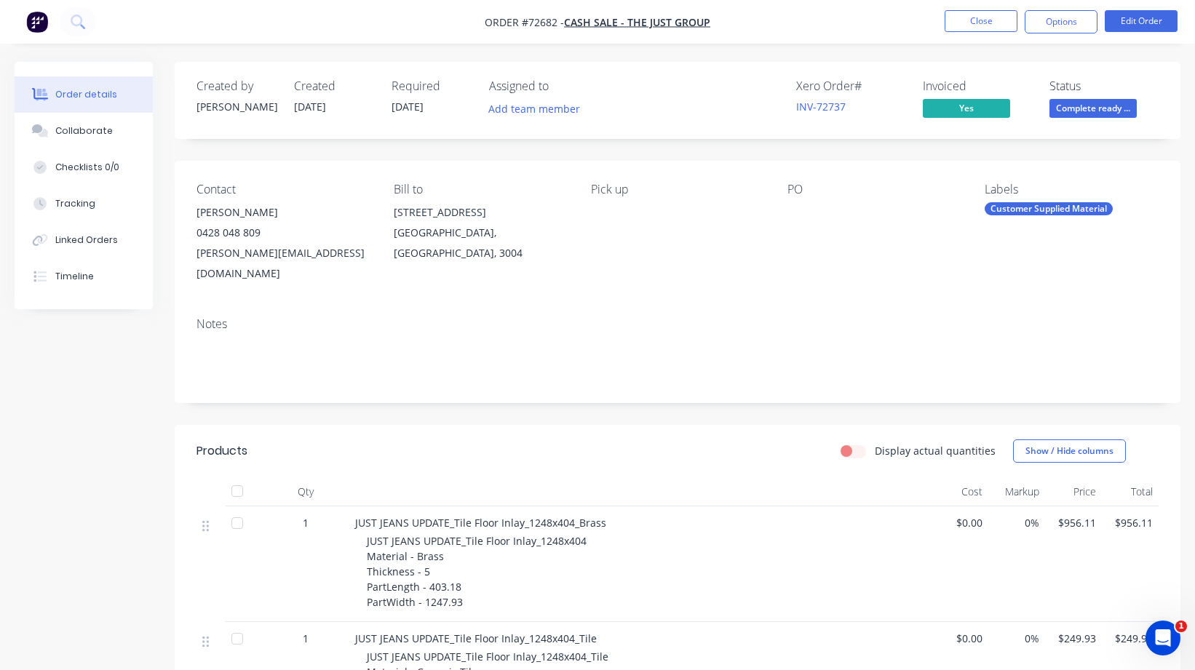
click at [360, 253] on div "[PERSON_NAME][EMAIL_ADDRESS][DOMAIN_NAME]" at bounding box center [283, 263] width 174 height 41
drag, startPoint x: 357, startPoint y: 250, endPoint x: 189, endPoint y: 255, distance: 167.4
click at [189, 255] on div "Contact [PERSON_NAME] [PHONE_NUMBER] [PERSON_NAME][EMAIL_ADDRESS][DOMAIN_NAME] …" at bounding box center [678, 233] width 1006 height 145
copy div "[PERSON_NAME][EMAIL_ADDRESS][DOMAIN_NAME]"
click at [822, 106] on link "INV-72737" at bounding box center [820, 107] width 49 height 14
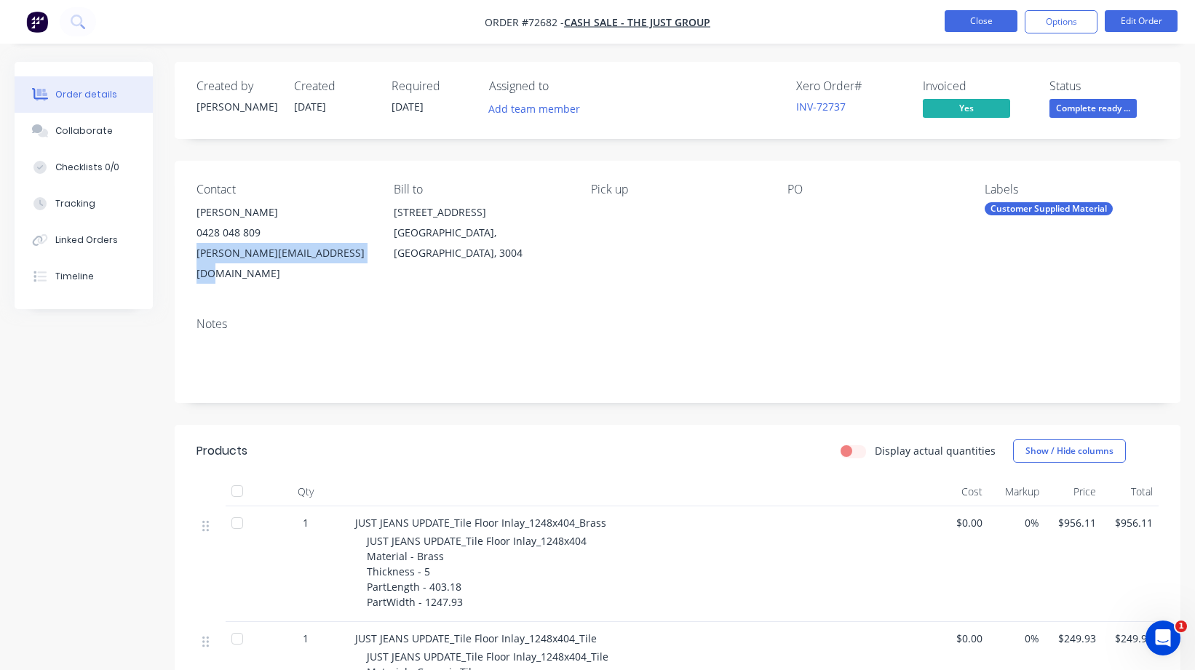
click at [987, 22] on button "Close" at bounding box center [980, 21] width 73 height 22
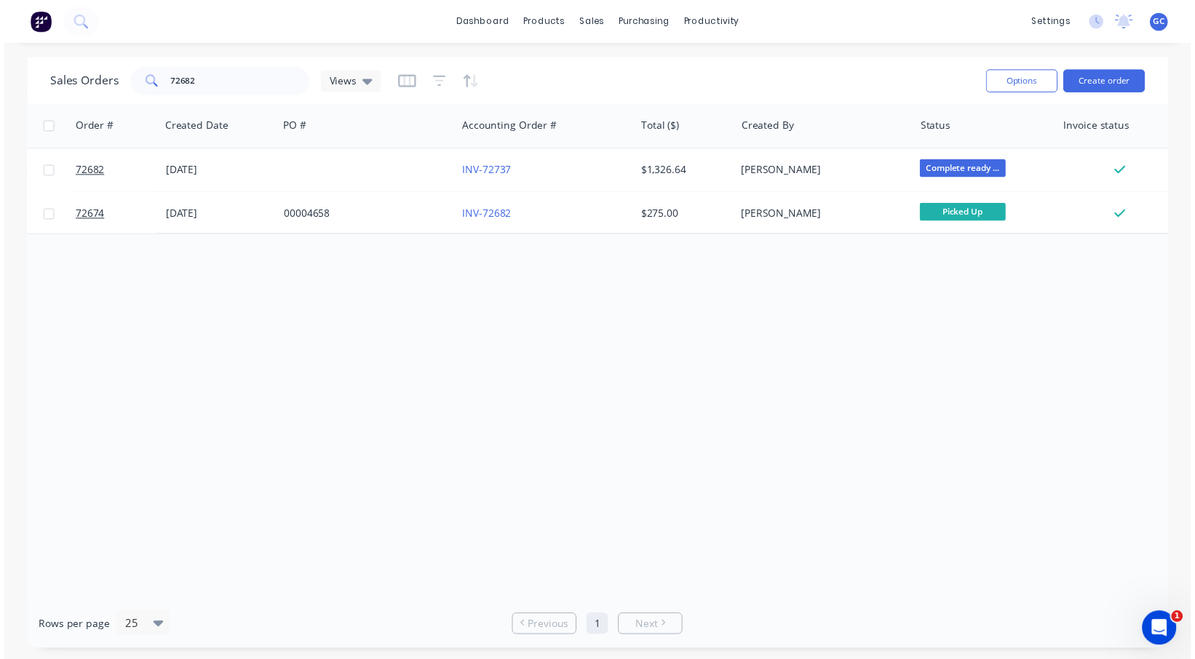
scroll to position [0, 180]
drag, startPoint x: 201, startPoint y: 76, endPoint x: 161, endPoint y: 79, distance: 40.1
click at [161, 79] on div "72682" at bounding box center [219, 82] width 182 height 29
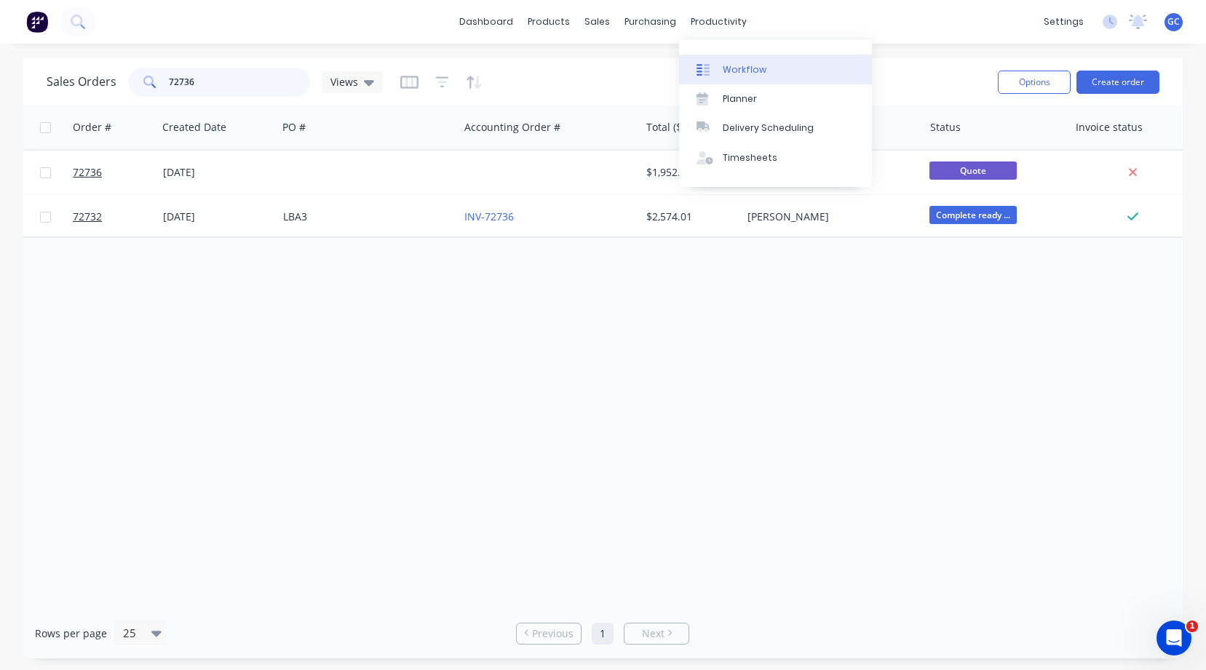
type input "72736"
click at [733, 68] on div "Workflow" at bounding box center [745, 69] width 44 height 13
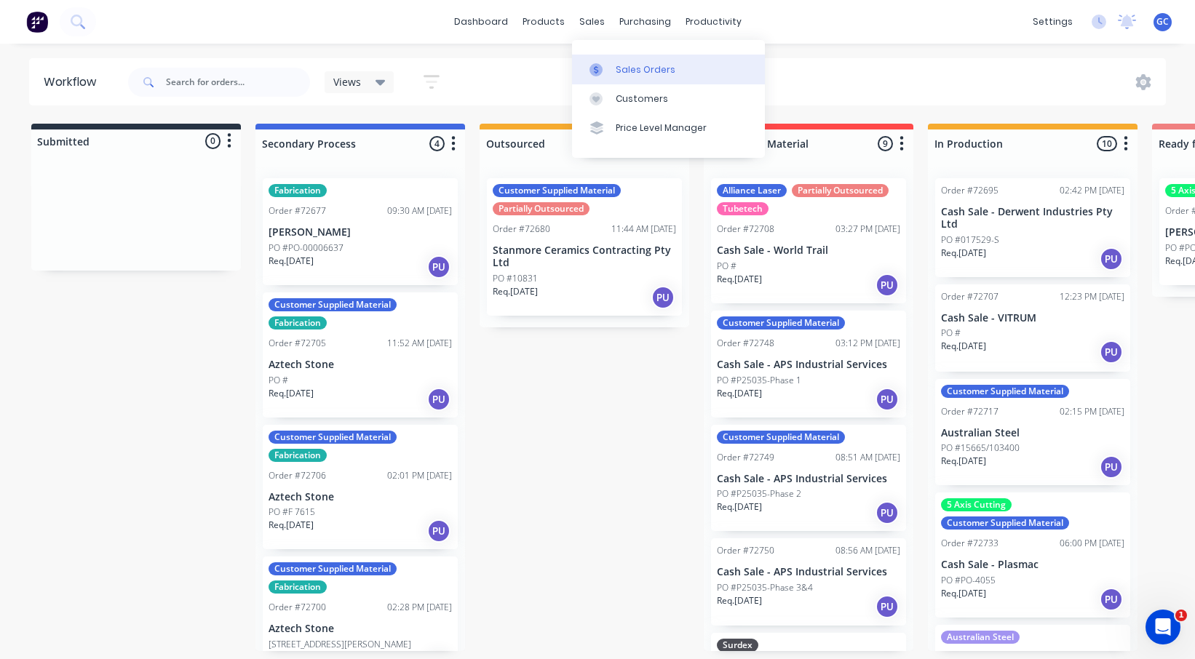
click at [640, 68] on div "Sales Orders" at bounding box center [646, 69] width 60 height 13
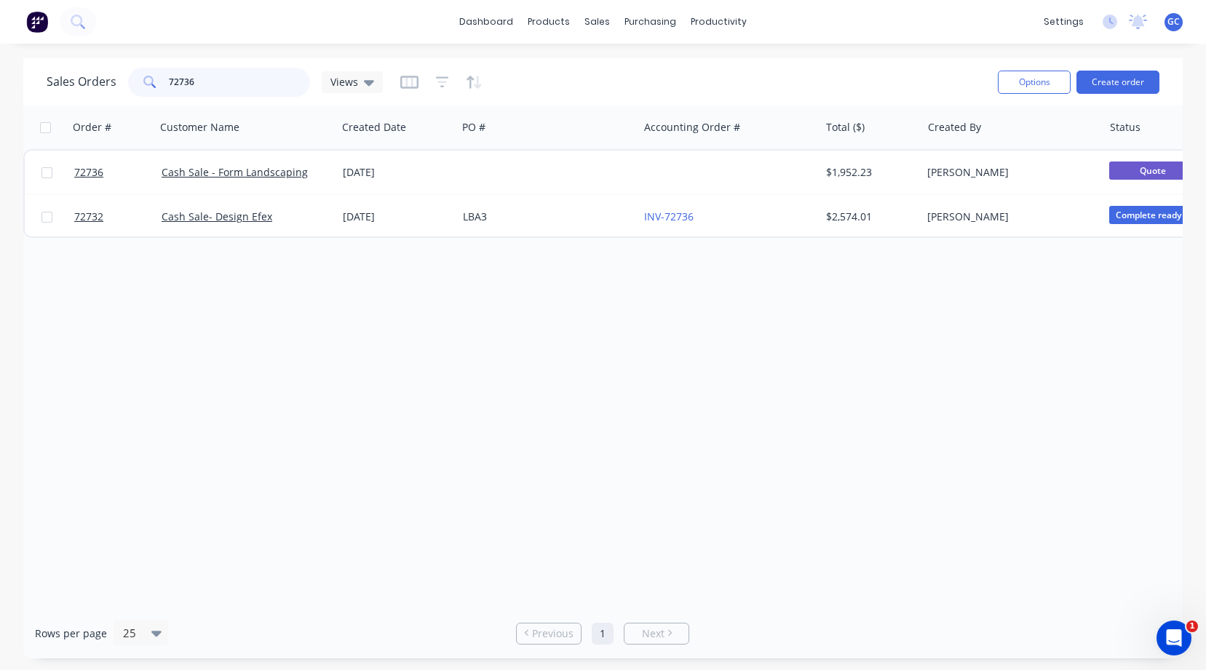
drag, startPoint x: 212, startPoint y: 79, endPoint x: 162, endPoint y: 58, distance: 53.5
click at [158, 76] on div "72736" at bounding box center [219, 82] width 182 height 29
type input "72734"
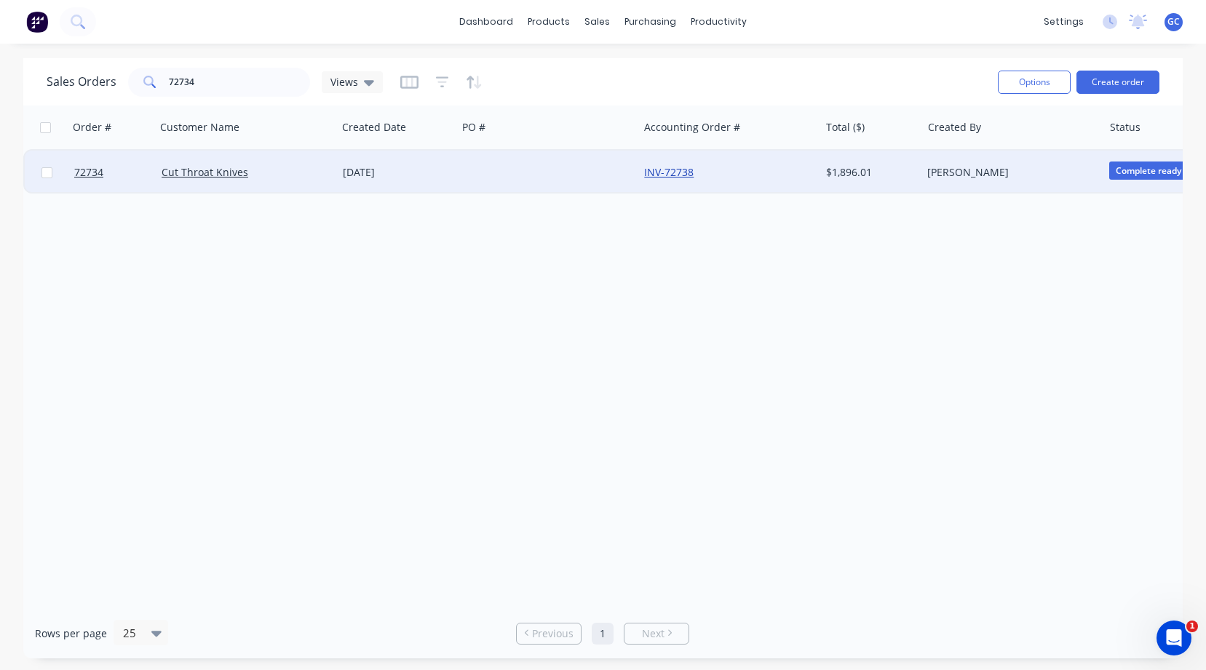
click at [670, 172] on link "INV-72738" at bounding box center [668, 172] width 49 height 14
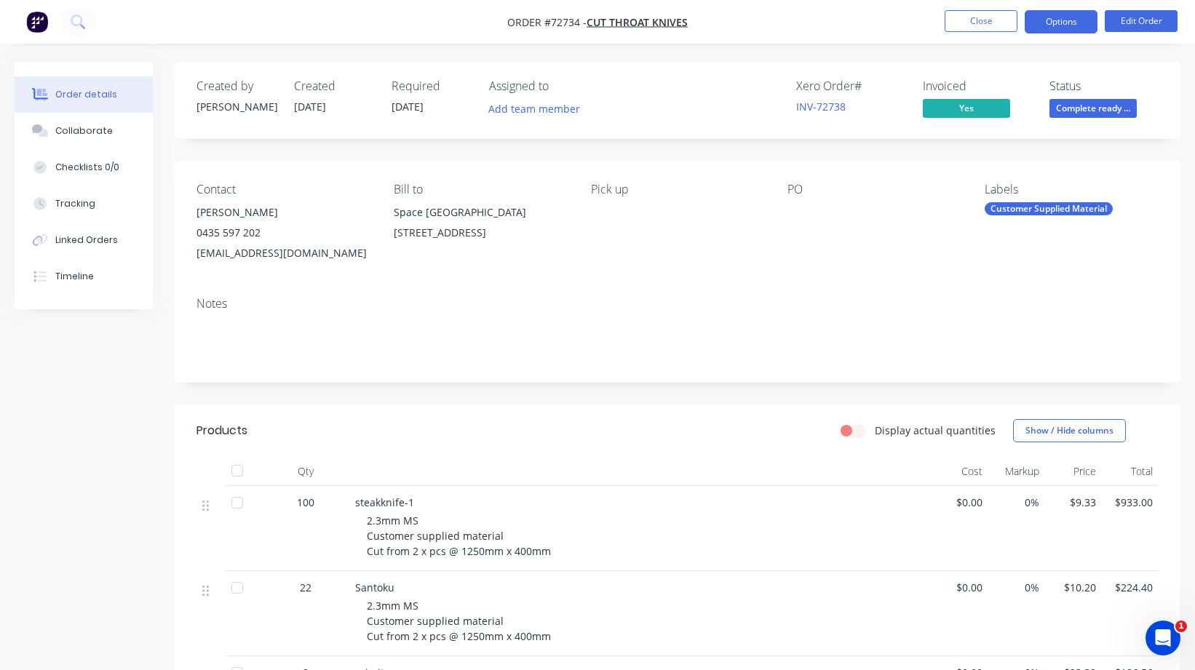
click at [1061, 20] on button "Options" at bounding box center [1061, 21] width 73 height 23
click at [857, 116] on div "Xero Order # INV-72738" at bounding box center [850, 100] width 109 height 42
click at [969, 19] on button "Close" at bounding box center [980, 21] width 73 height 22
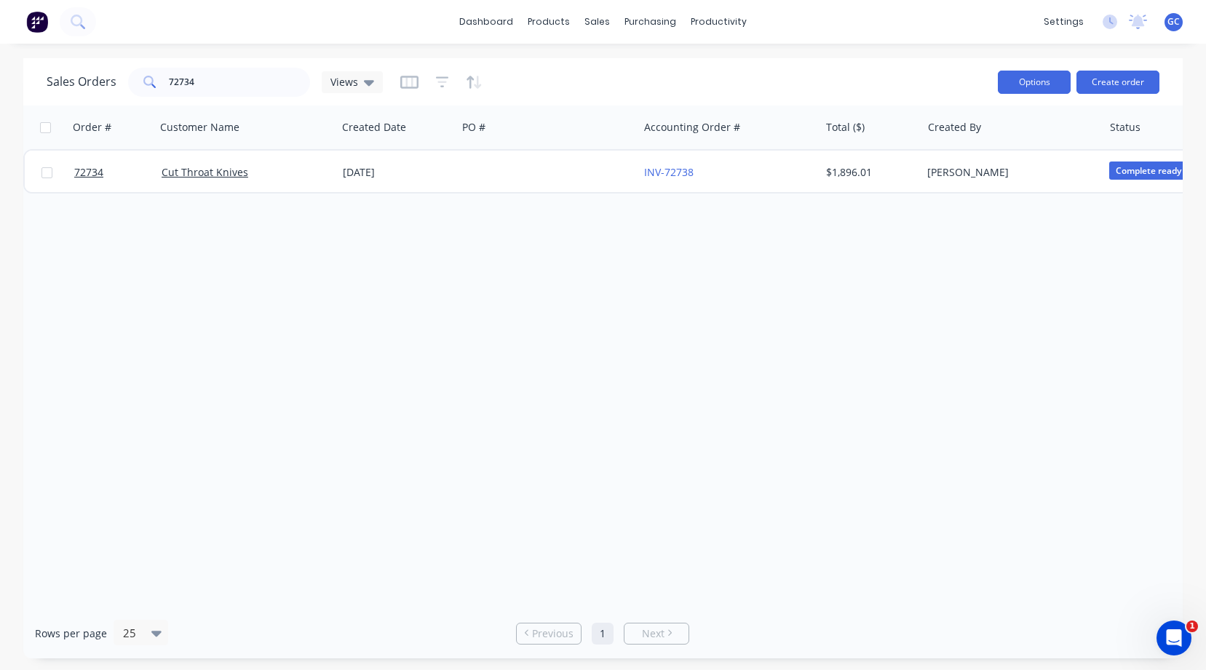
click at [1042, 80] on button "Options" at bounding box center [1034, 82] width 73 height 23
click at [1044, 239] on div "Order # Customer Name Created Date PO # Accounting Order # Total ($) Created By…" at bounding box center [602, 357] width 1159 height 503
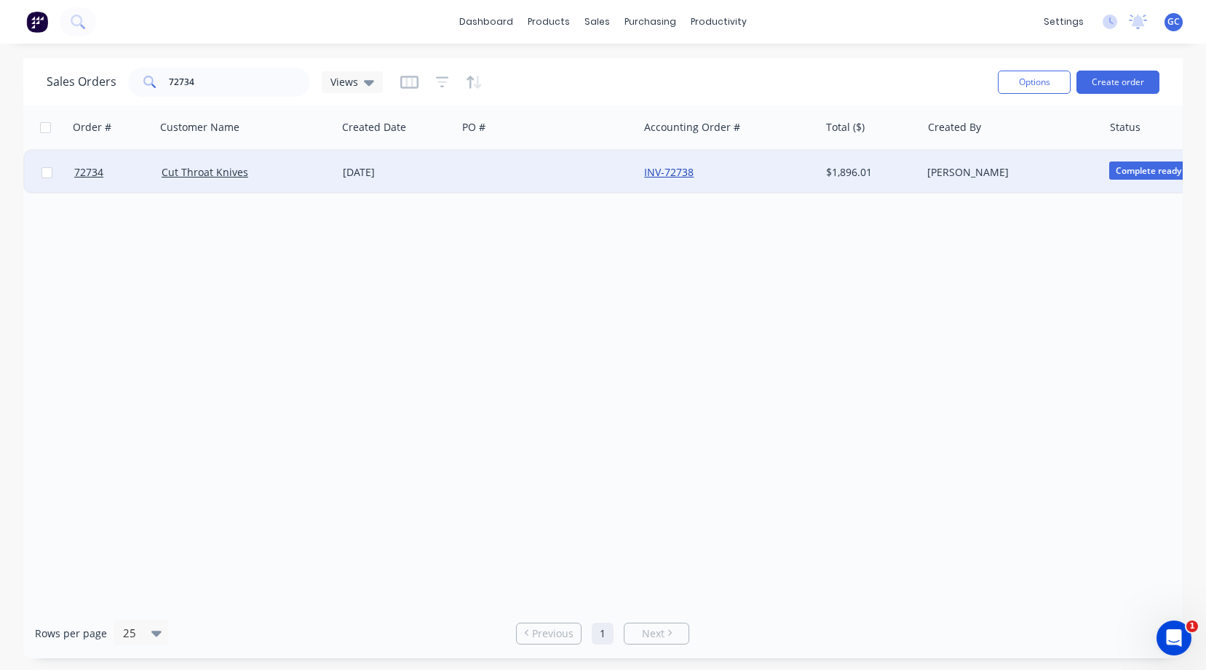
click at [675, 172] on link "INV-72738" at bounding box center [668, 172] width 49 height 14
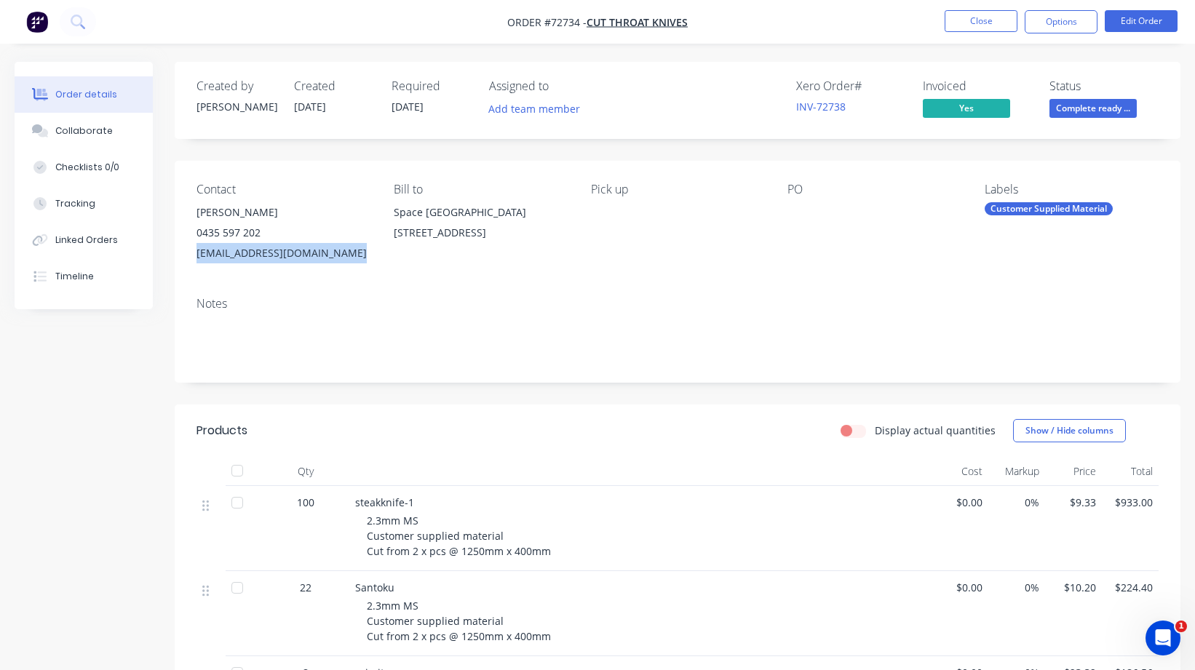
drag, startPoint x: 348, startPoint y: 255, endPoint x: 191, endPoint y: 258, distance: 156.5
click at [191, 258] on div "Contact [PERSON_NAME] 0435 597 202 [EMAIL_ADDRESS][DOMAIN_NAME] Bill to [GEOGRA…" at bounding box center [678, 223] width 1006 height 124
copy div "[EMAIL_ADDRESS][DOMAIN_NAME]"
click at [979, 20] on button "Close" at bounding box center [980, 21] width 73 height 22
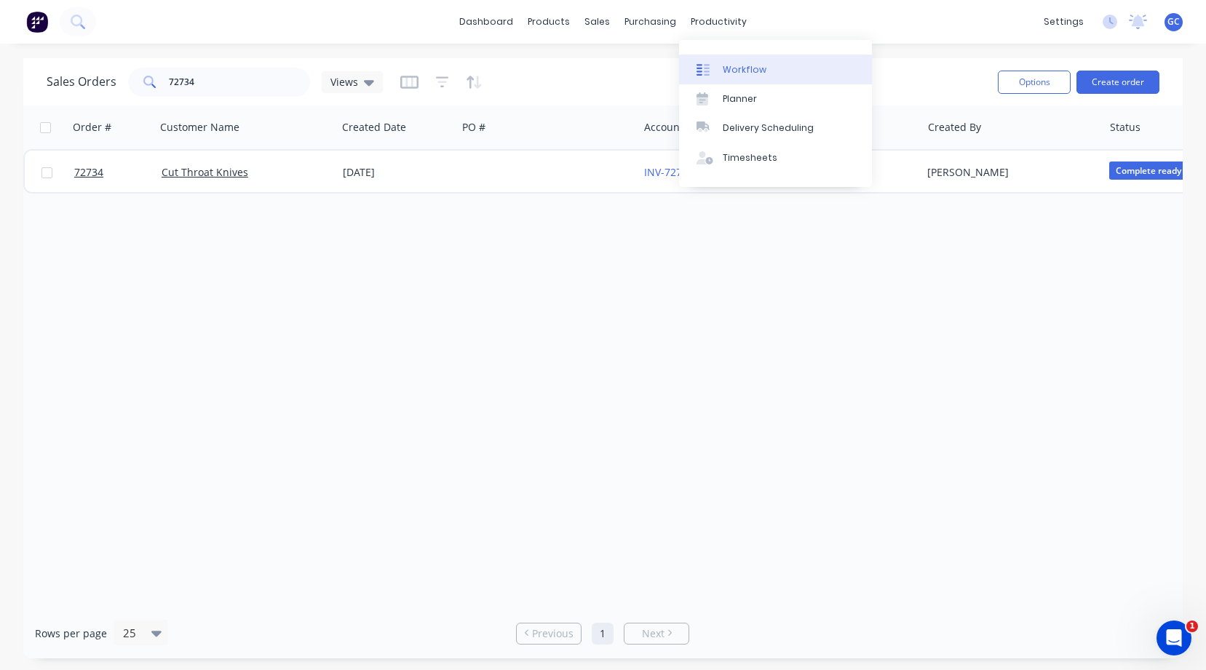
click at [728, 68] on div "Workflow" at bounding box center [745, 69] width 44 height 13
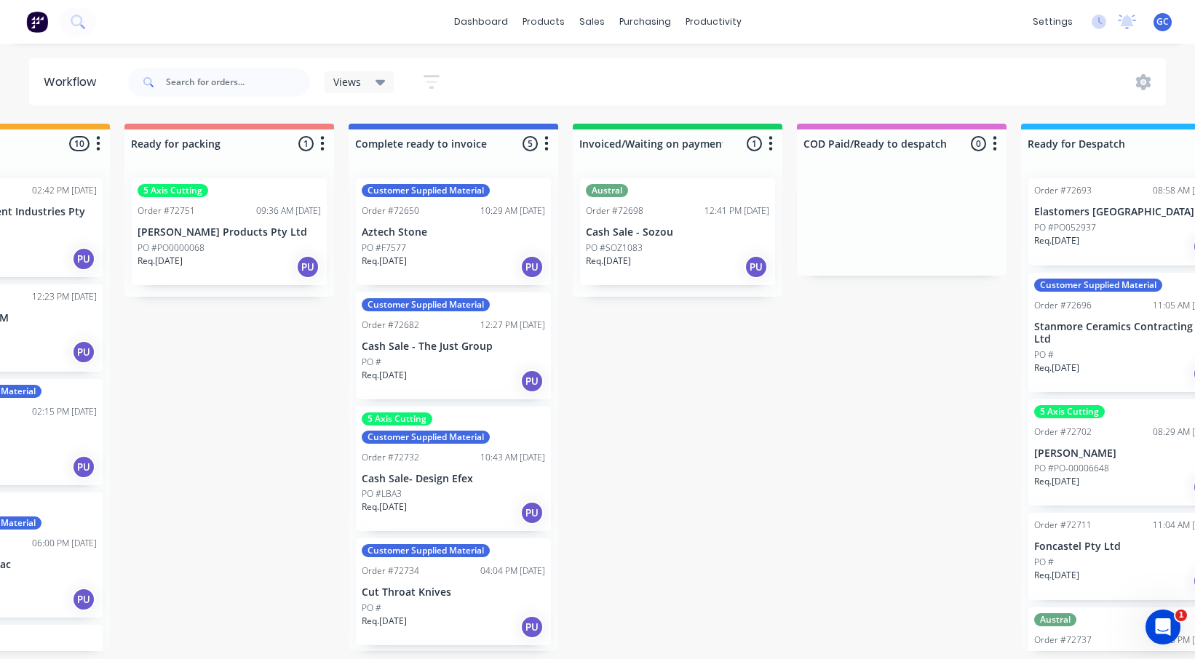
scroll to position [0, 1033]
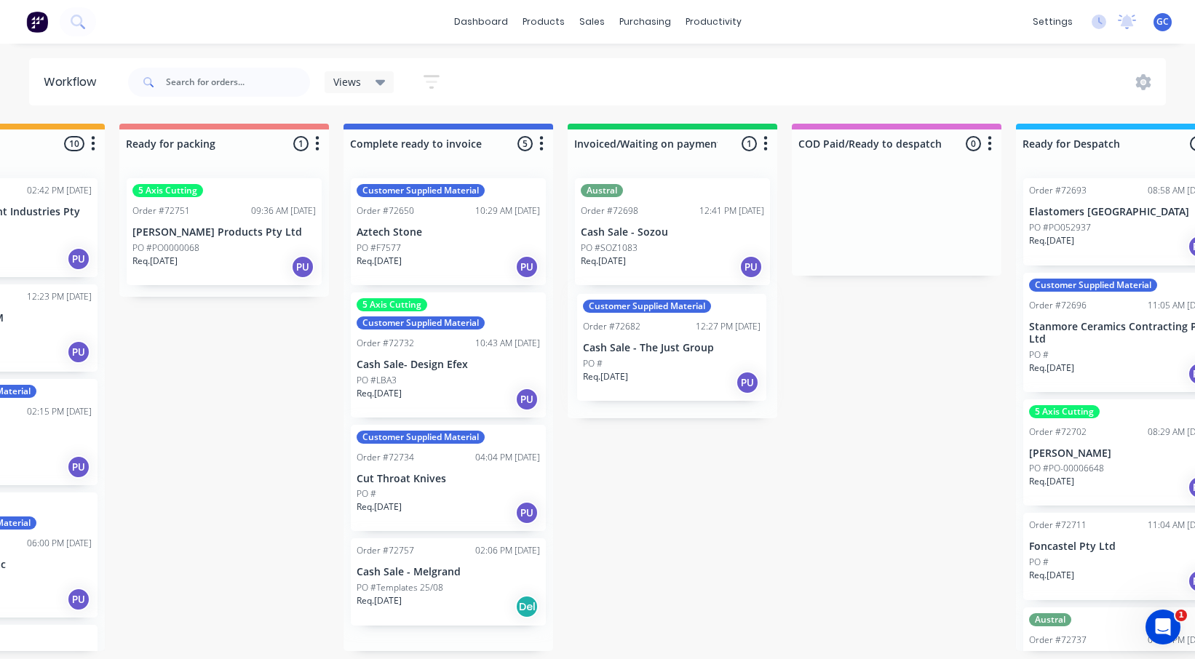
drag, startPoint x: 423, startPoint y: 338, endPoint x: 656, endPoint y: 340, distance: 232.9
click at [656, 340] on div "Submitted 0 Status colour #273444 hex #273444 Save Cancel Summaries Total order…" at bounding box center [276, 388] width 2638 height 528
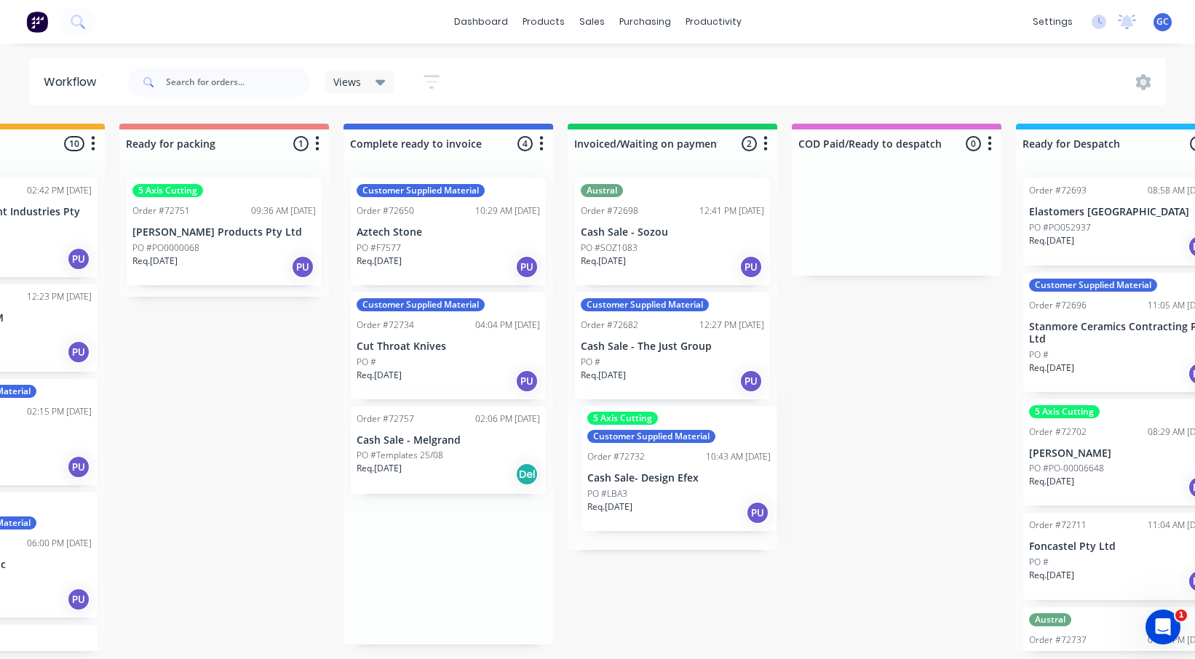
drag, startPoint x: 415, startPoint y: 361, endPoint x: 650, endPoint y: 478, distance: 262.0
click at [650, 478] on div "Submitted 0 Status colour #273444 hex #273444 Save Cancel Summaries Total order…" at bounding box center [276, 388] width 2638 height 528
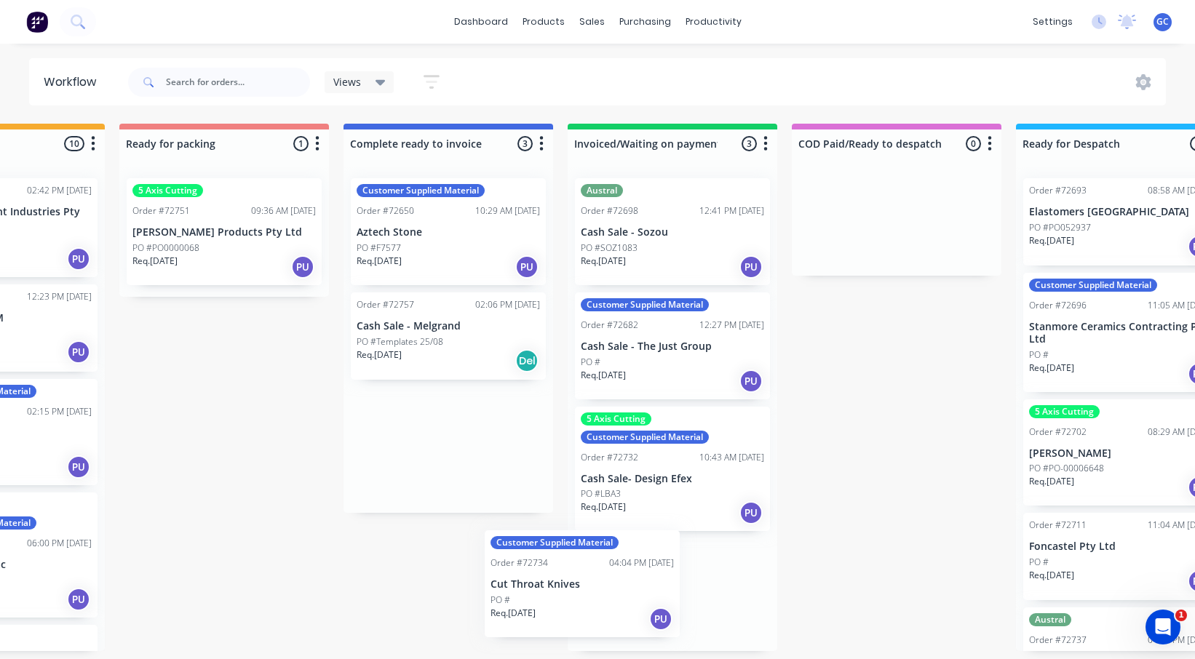
scroll to position [0, 0]
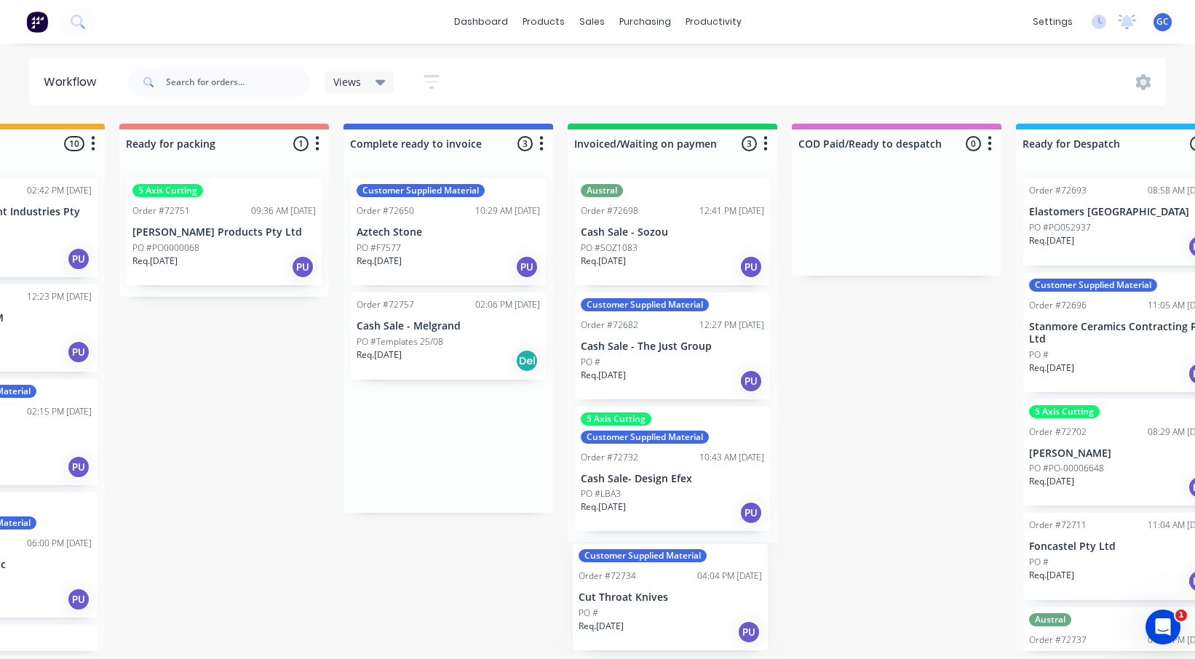
drag, startPoint x: 410, startPoint y: 348, endPoint x: 635, endPoint y: 602, distance: 339.2
click at [635, 602] on div "Submitted 0 Status colour #273444 hex #273444 Save Cancel Summaries Total order…" at bounding box center [276, 388] width 2638 height 528
drag, startPoint x: 426, startPoint y: 326, endPoint x: 659, endPoint y: 588, distance: 350.0
click at [659, 588] on div "Submitted 0 Status colour #273444 hex #273444 Save Cancel Summaries Total order…" at bounding box center [276, 388] width 2638 height 528
drag, startPoint x: 416, startPoint y: 338, endPoint x: 645, endPoint y: 597, distance: 345.9
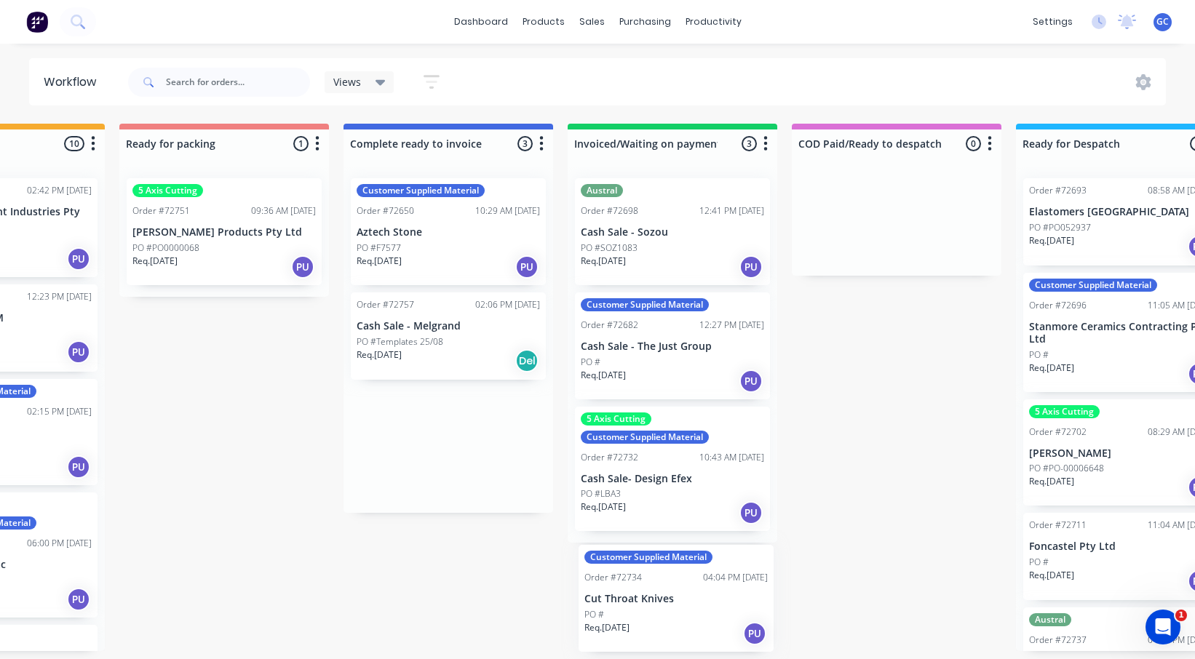
click at [645, 597] on div "Submitted 0 Status colour #273444 hex #273444 Save Cancel Summaries Total order…" at bounding box center [276, 388] width 2638 height 528
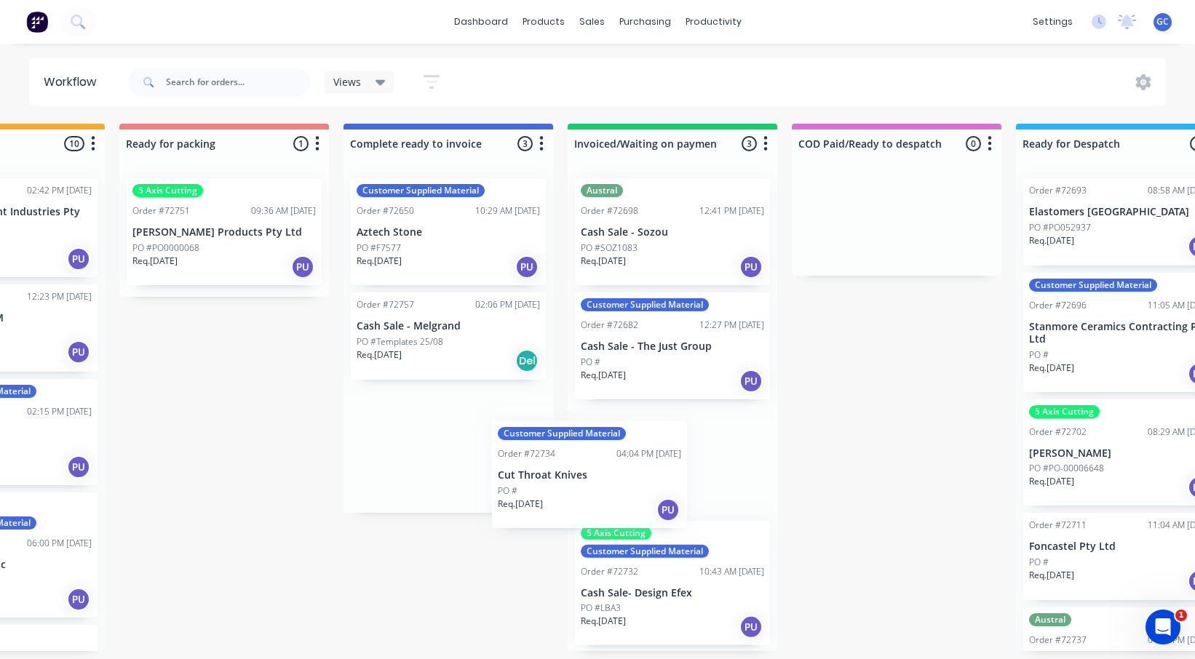
scroll to position [2, 0]
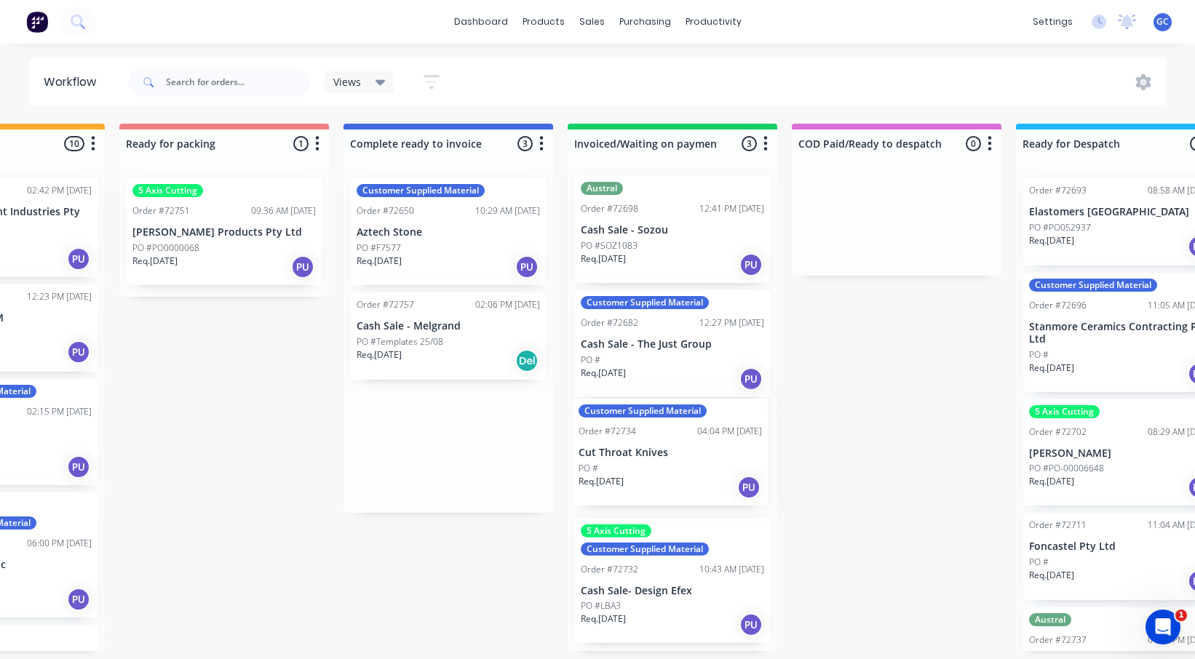
drag, startPoint x: 435, startPoint y: 335, endPoint x: 658, endPoint y: 447, distance: 249.6
click at [658, 447] on div "Submitted 0 Status colour #273444 hex #273444 Save Cancel Summaries Total order…" at bounding box center [276, 388] width 2638 height 528
